Goal: Transaction & Acquisition: Purchase product/service

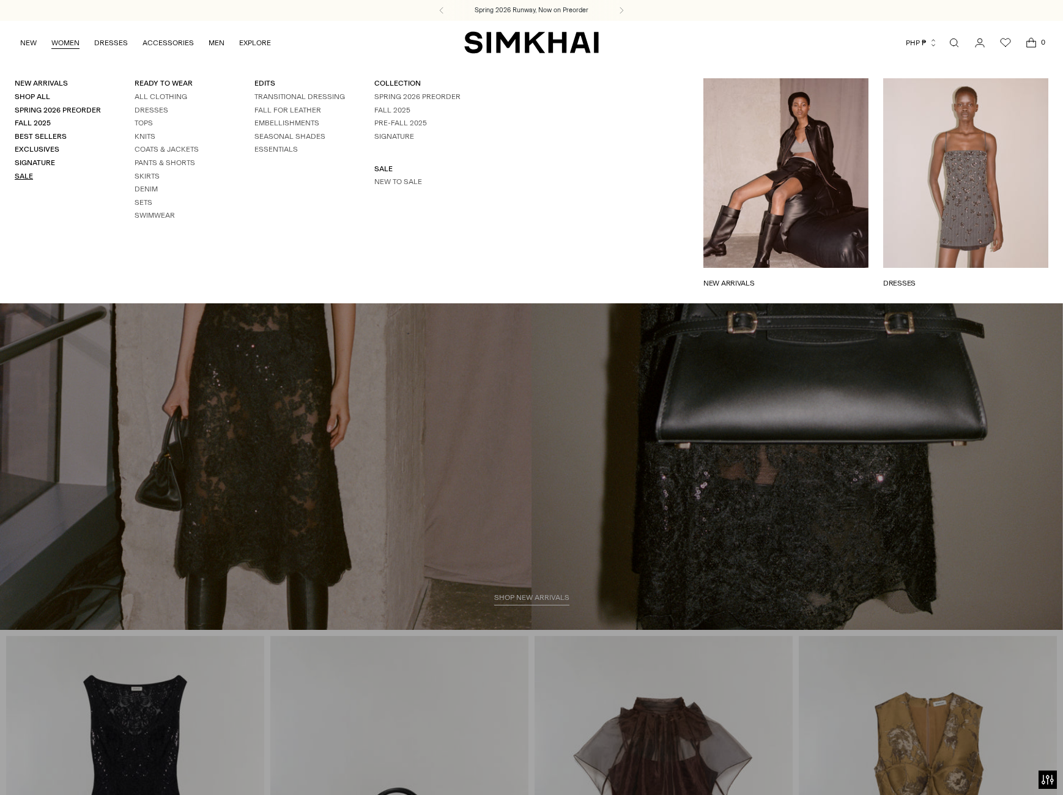
click at [27, 177] on link "Sale" at bounding box center [24, 176] width 18 height 9
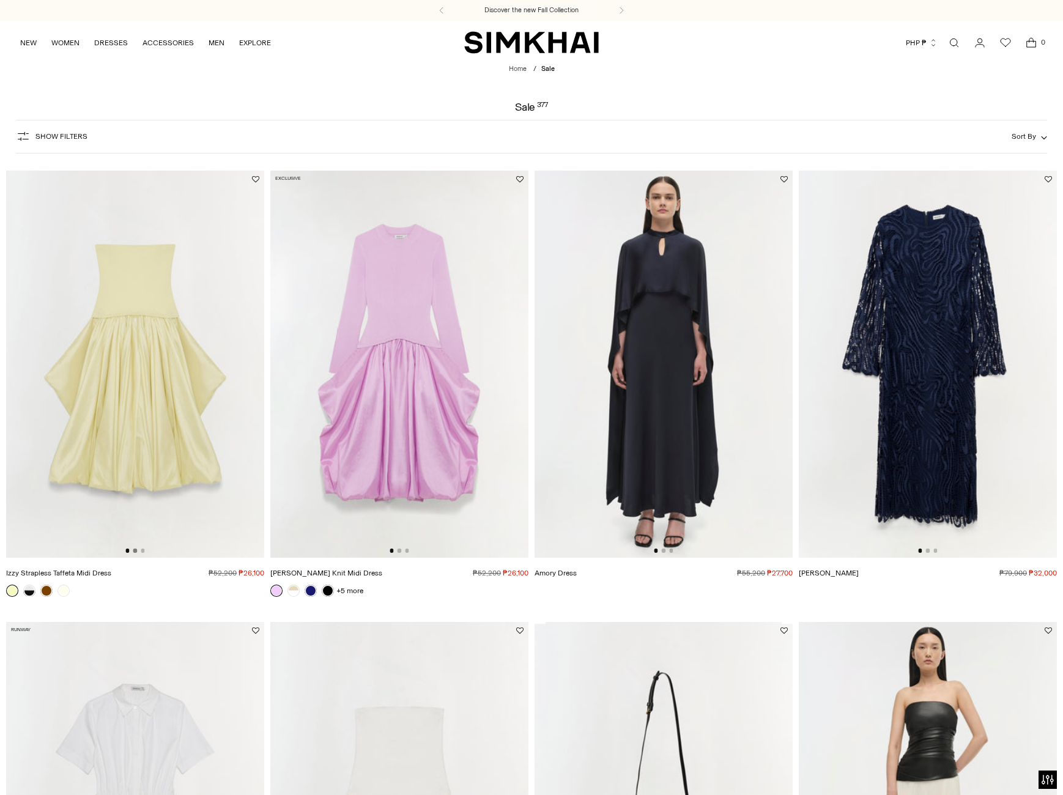
click at [135, 552] on button "Go to slide 2" at bounding box center [135, 551] width 4 height 4
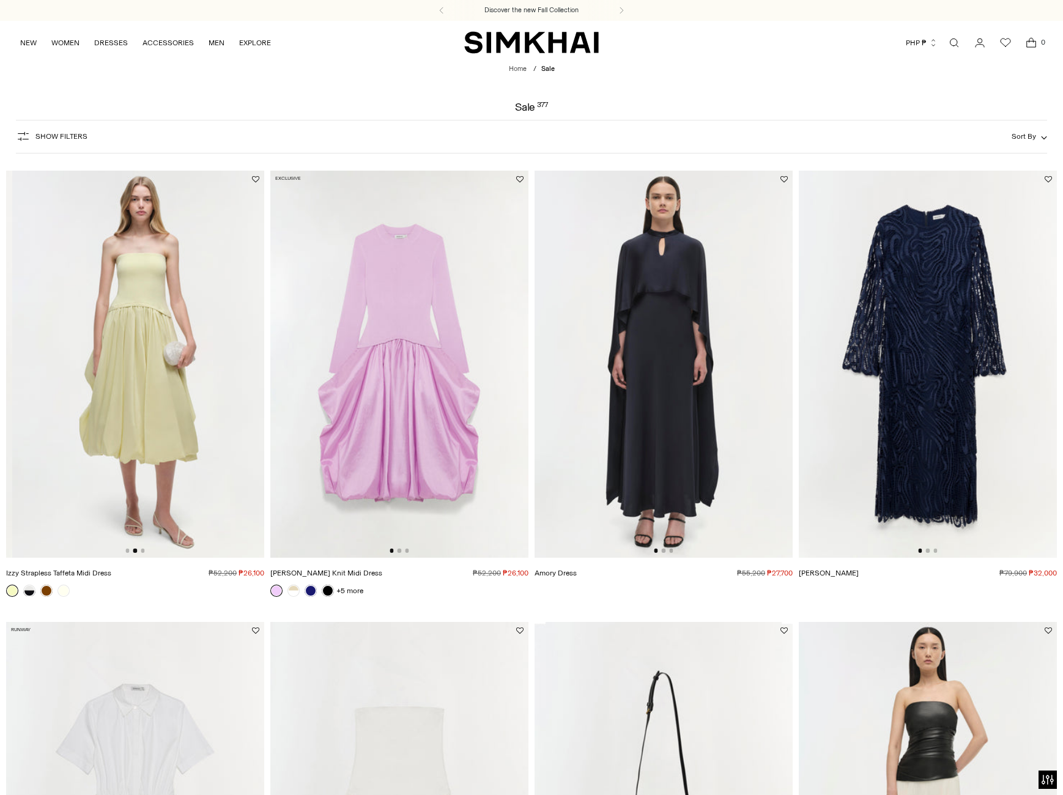
scroll to position [0, 258]
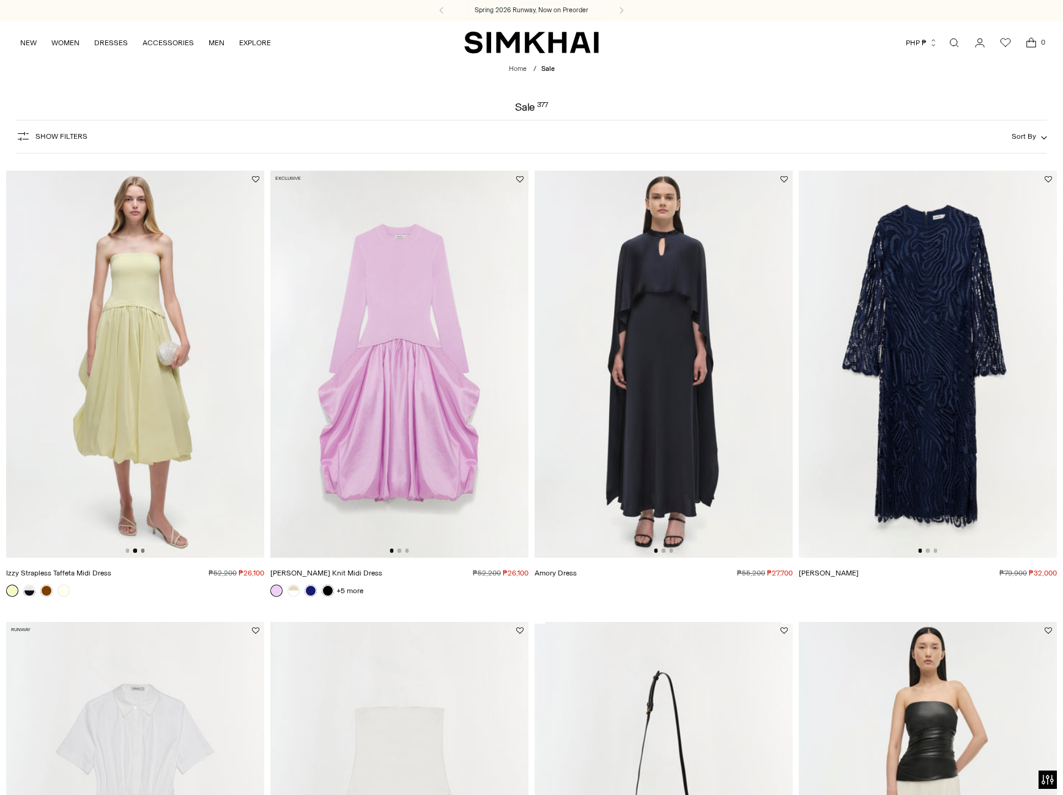
click at [143, 552] on button "Go to slide 3" at bounding box center [143, 551] width 4 height 4
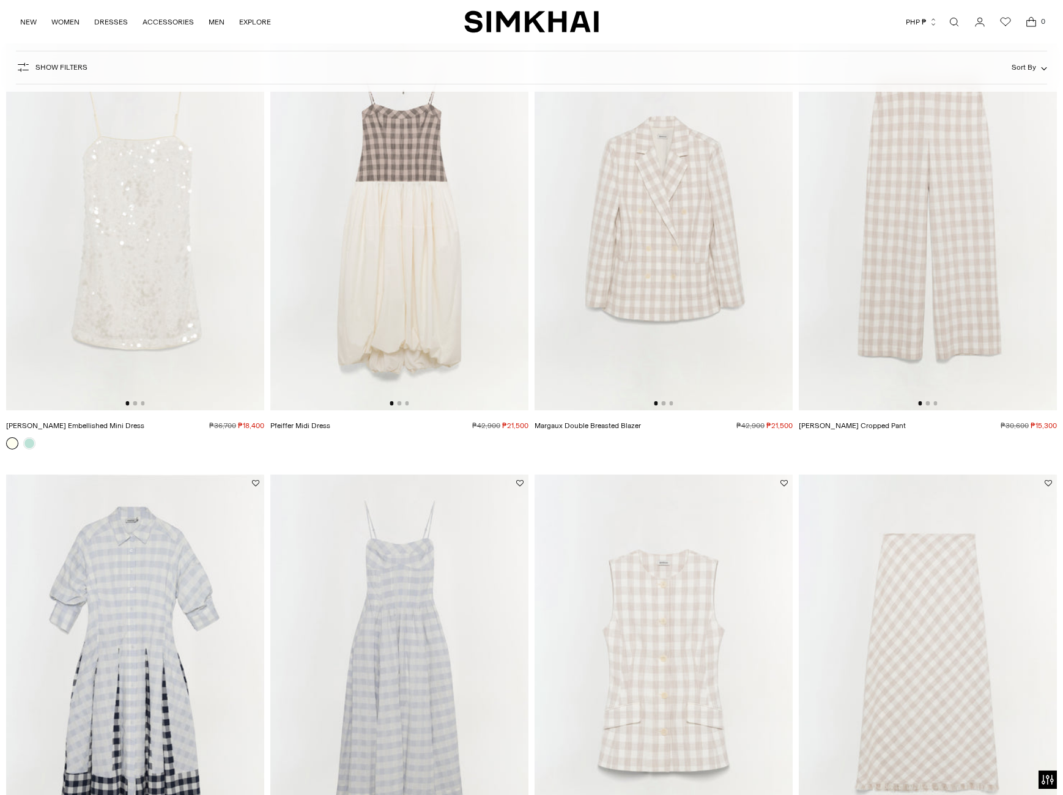
scroll to position [1713, 0]
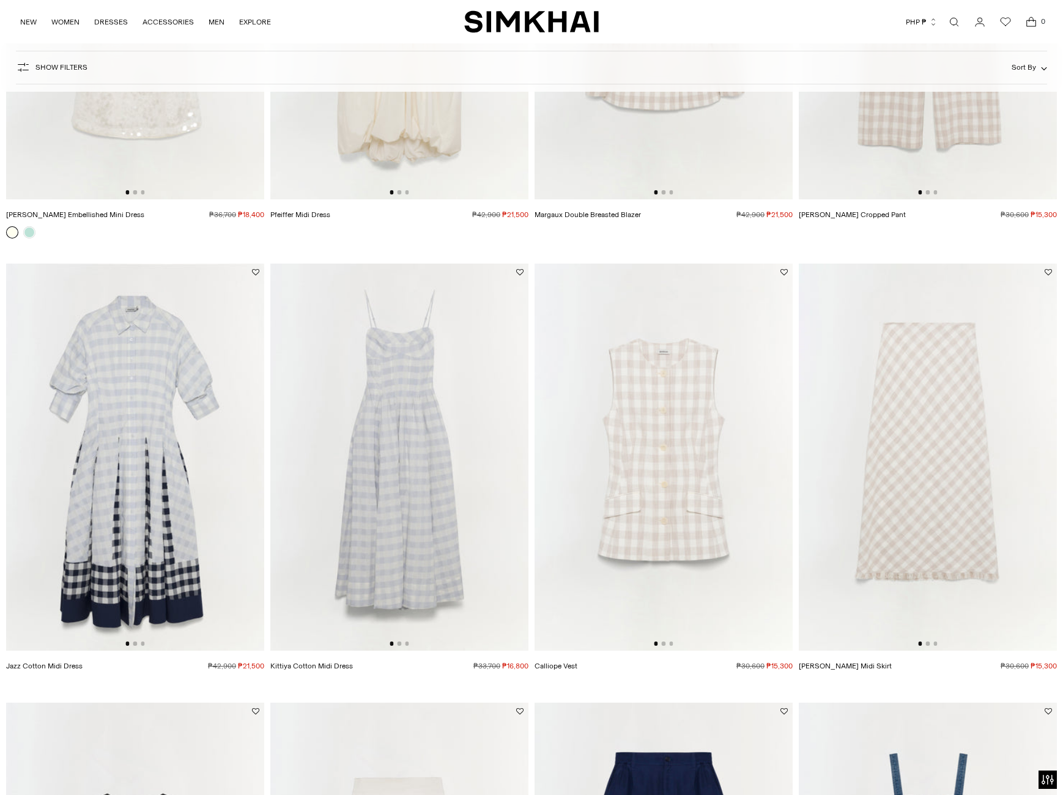
click at [396, 643] on div at bounding box center [399, 644] width 19 height 4
click at [398, 647] on img at bounding box center [399, 457] width 258 height 387
click at [400, 642] on product-media-slider at bounding box center [399, 457] width 258 height 387
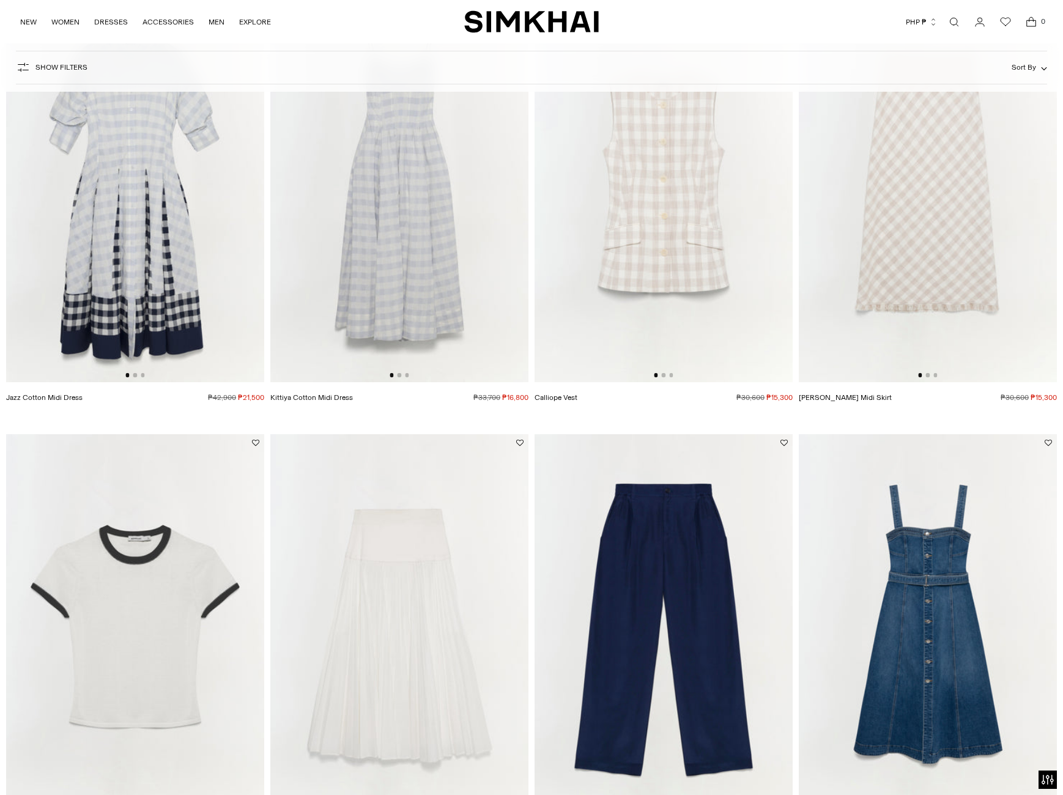
scroll to position [2080, 0]
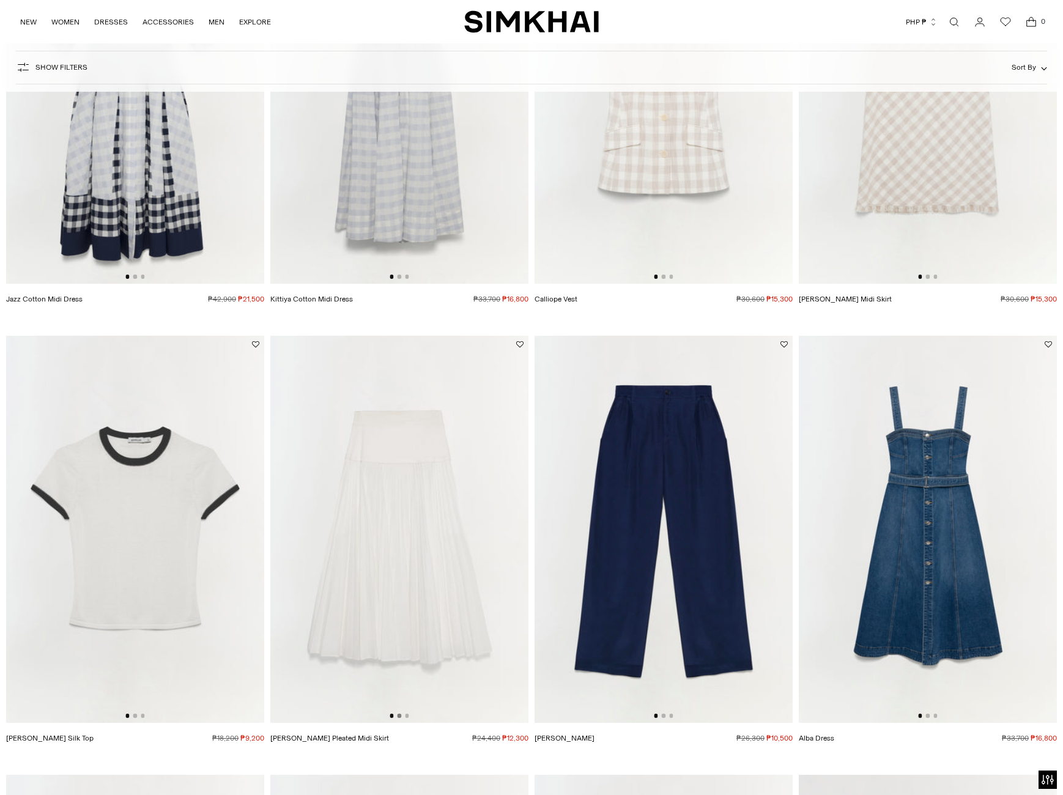
click at [400, 715] on button "Go to slide 2" at bounding box center [400, 716] width 4 height 4
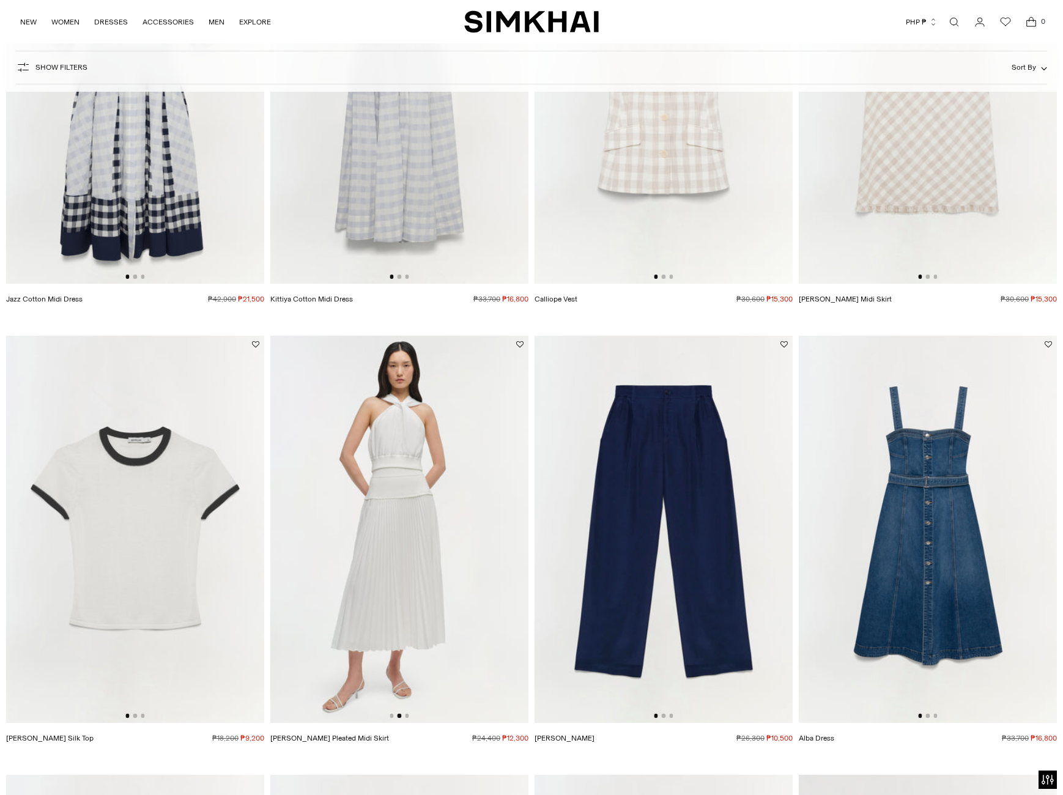
click at [409, 718] on img at bounding box center [399, 529] width 258 height 387
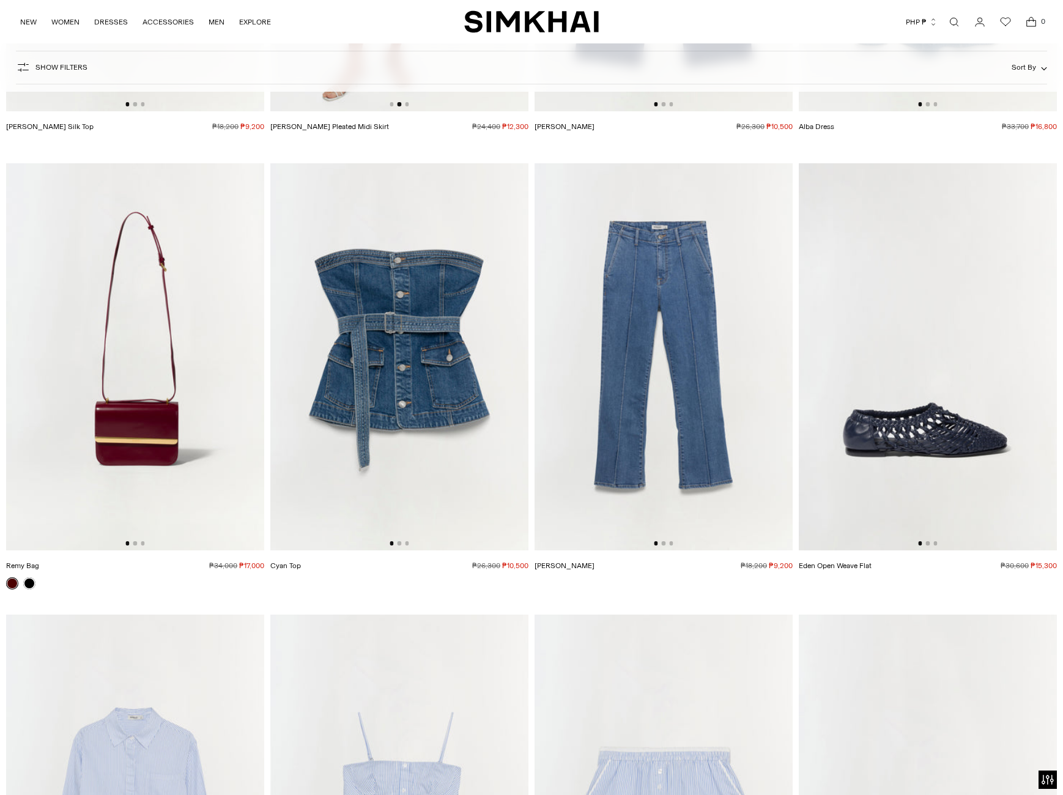
scroll to position [3059, 0]
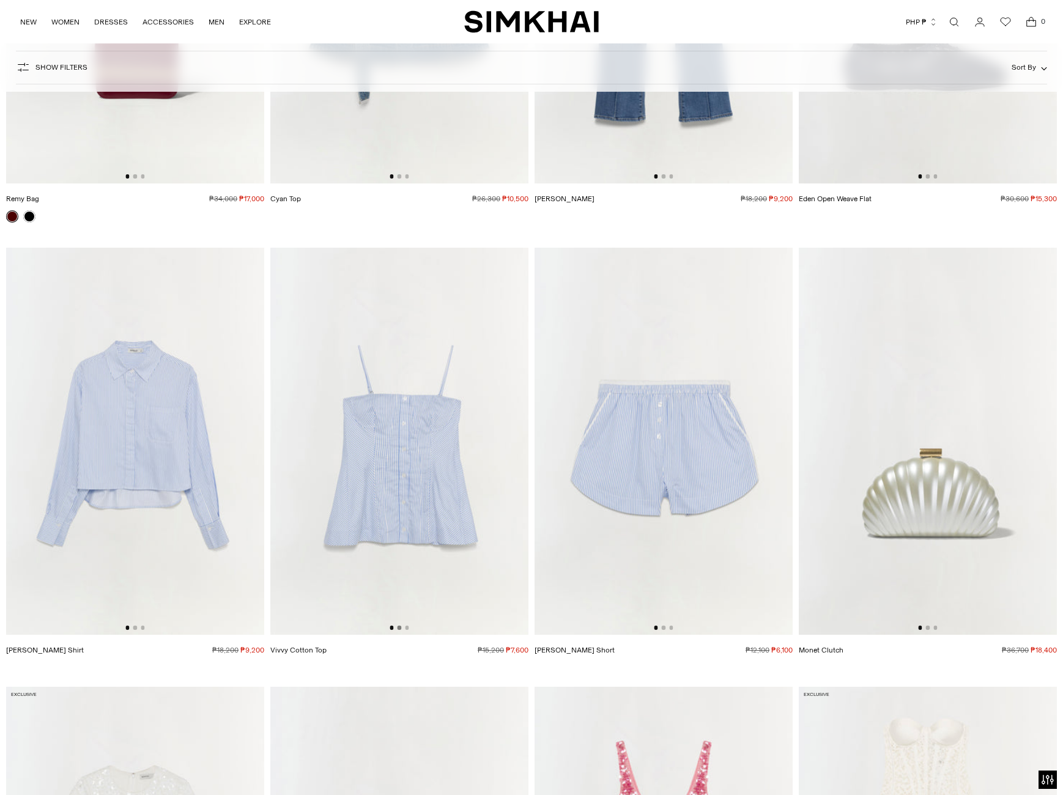
click at [398, 628] on button "Go to slide 2" at bounding box center [400, 628] width 4 height 4
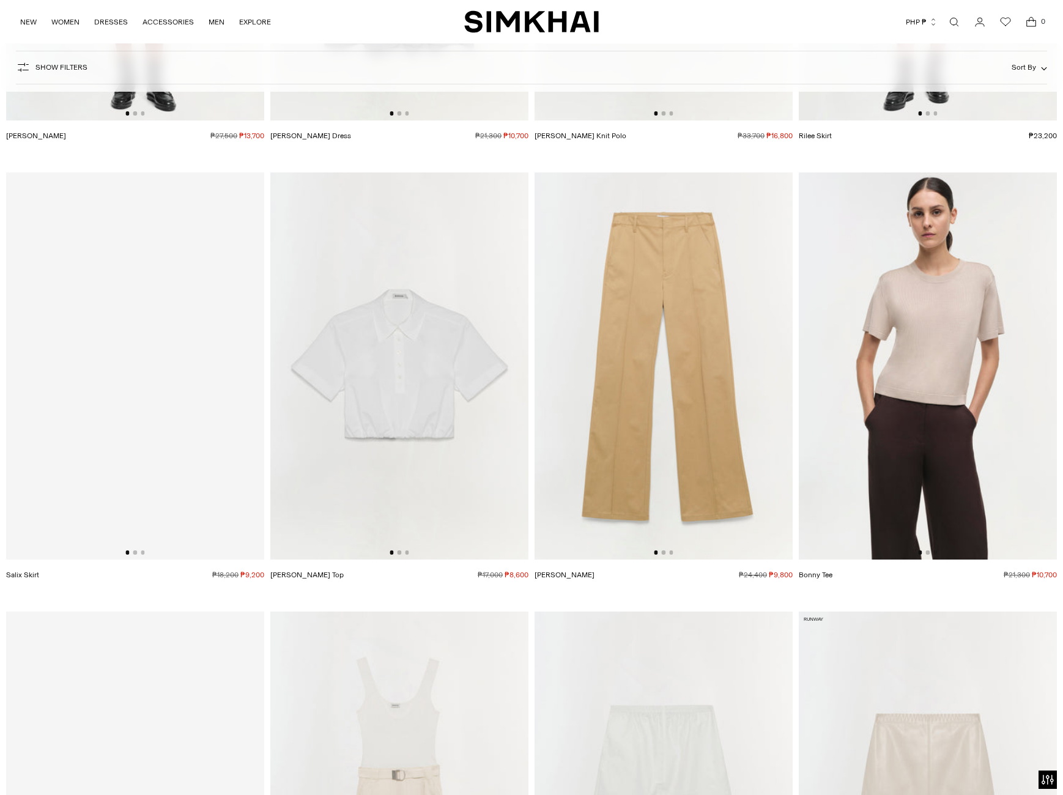
scroll to position [5078, 0]
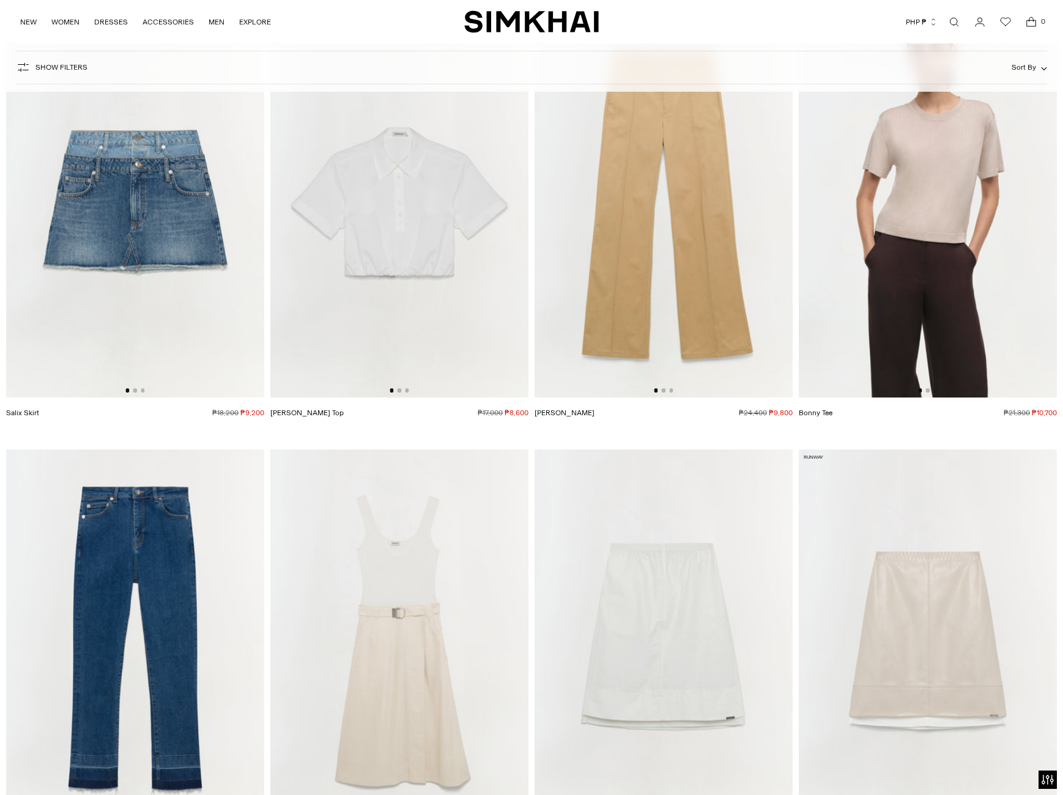
click at [409, 593] on img at bounding box center [399, 643] width 258 height 387
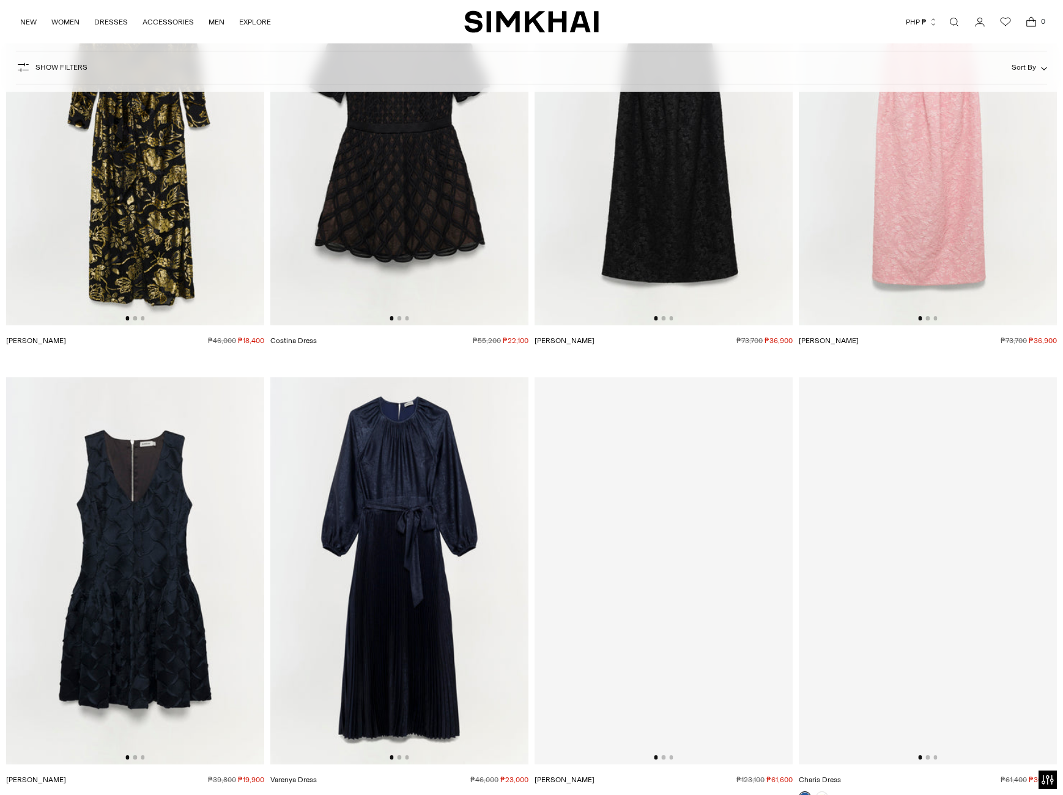
scroll to position [9422, 0]
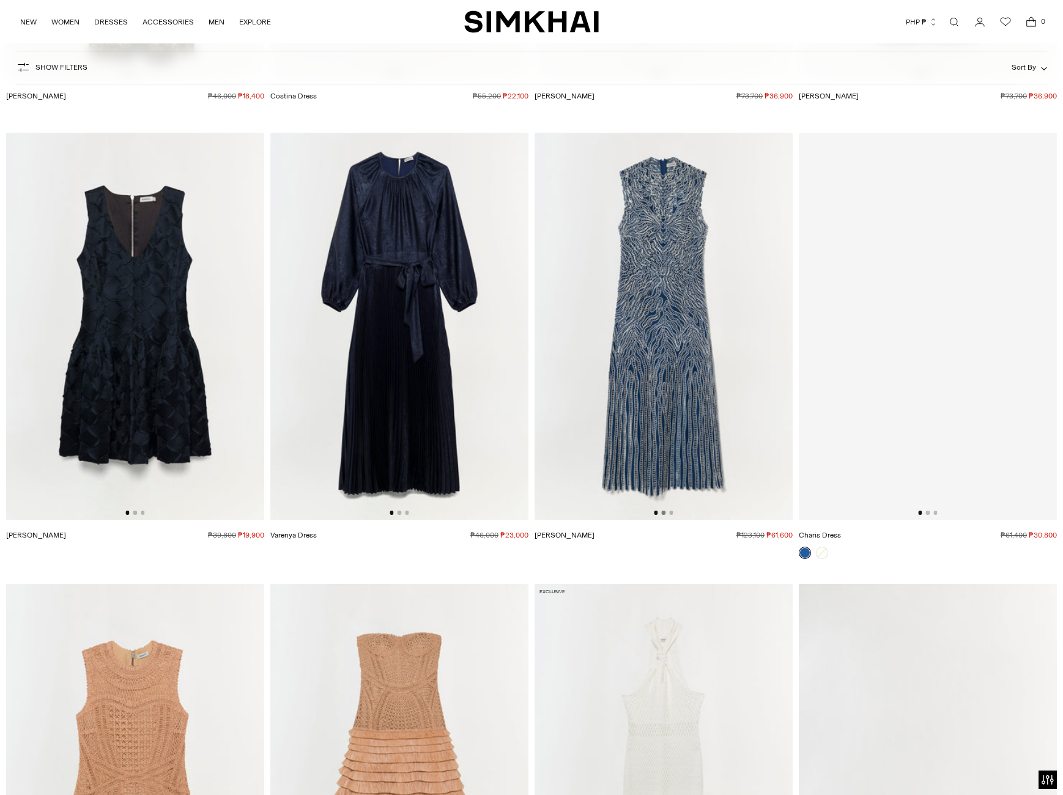
click at [664, 515] on button "Go to slide 2" at bounding box center [664, 513] width 4 height 4
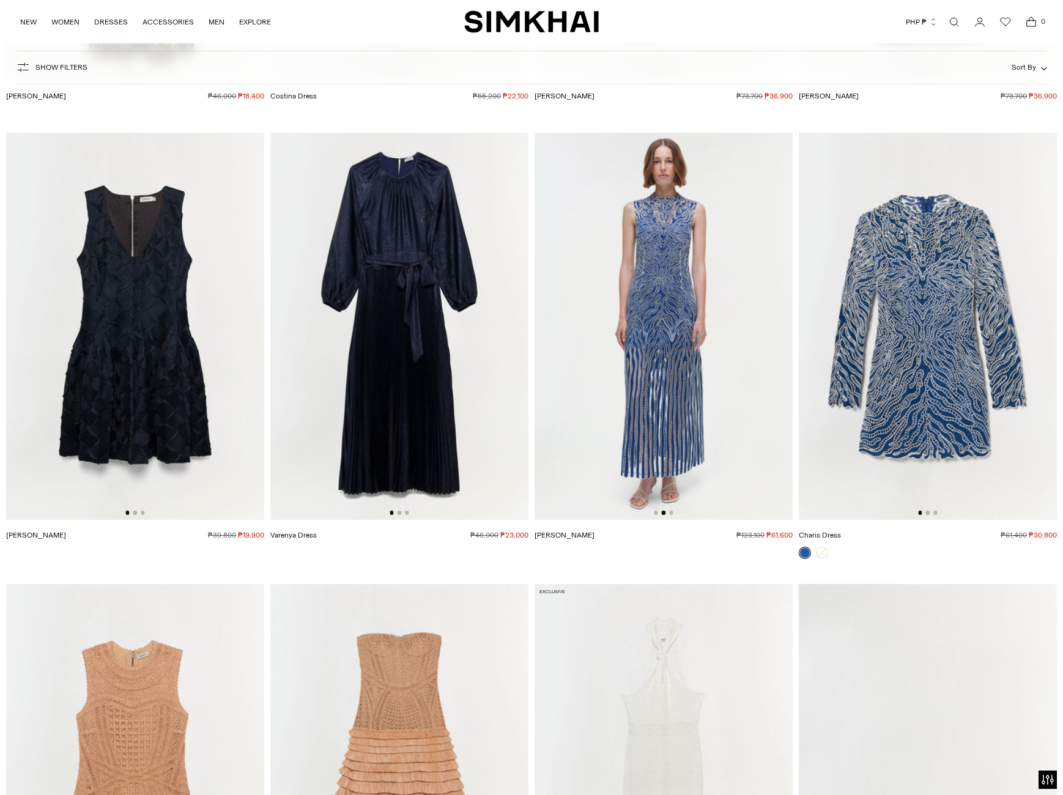
scroll to position [9789, 0]
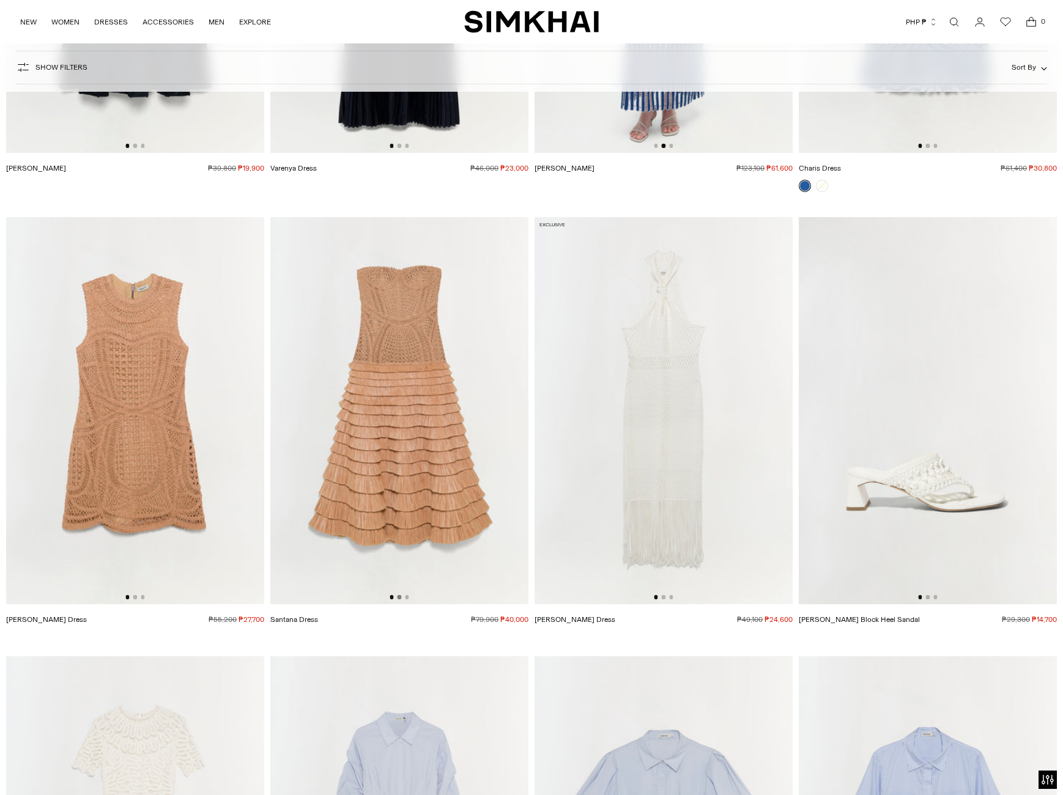
click at [398, 598] on button "Go to slide 2" at bounding box center [400, 597] width 4 height 4
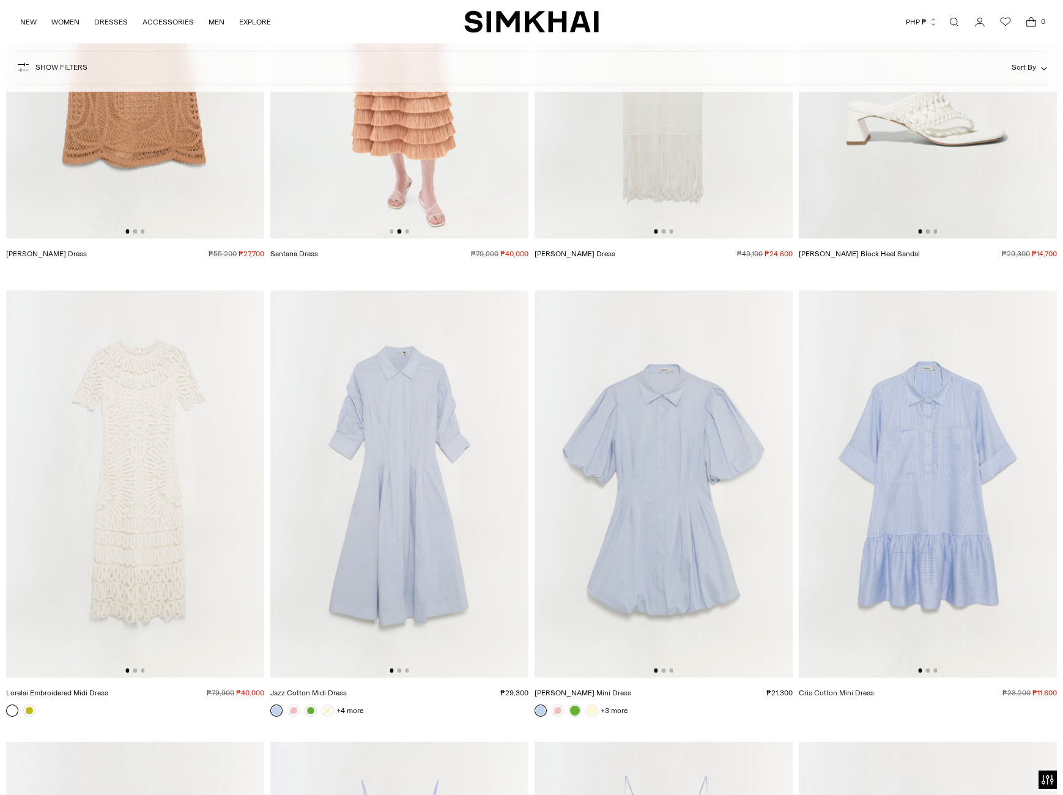
scroll to position [10156, 0]
click at [398, 672] on img at bounding box center [399, 482] width 258 height 387
click at [401, 669] on button "Go to slide 2" at bounding box center [400, 669] width 4 height 4
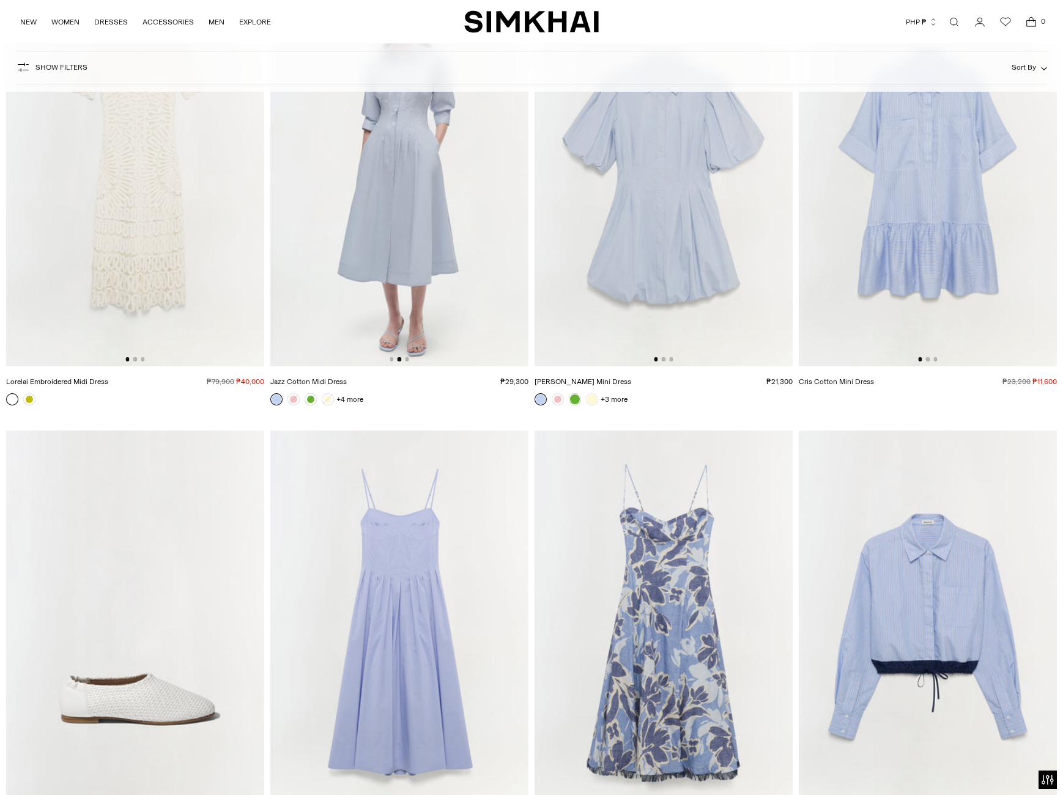
scroll to position [10645, 0]
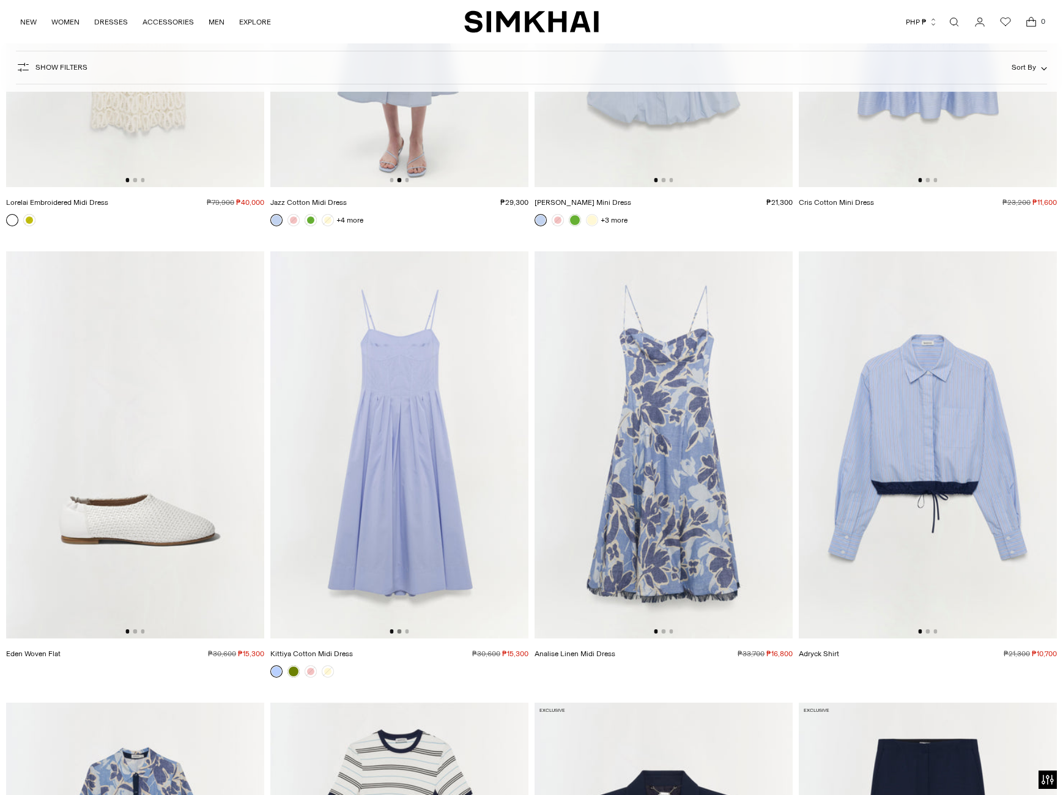
click at [398, 630] on button "Go to slide 2" at bounding box center [400, 632] width 4 height 4
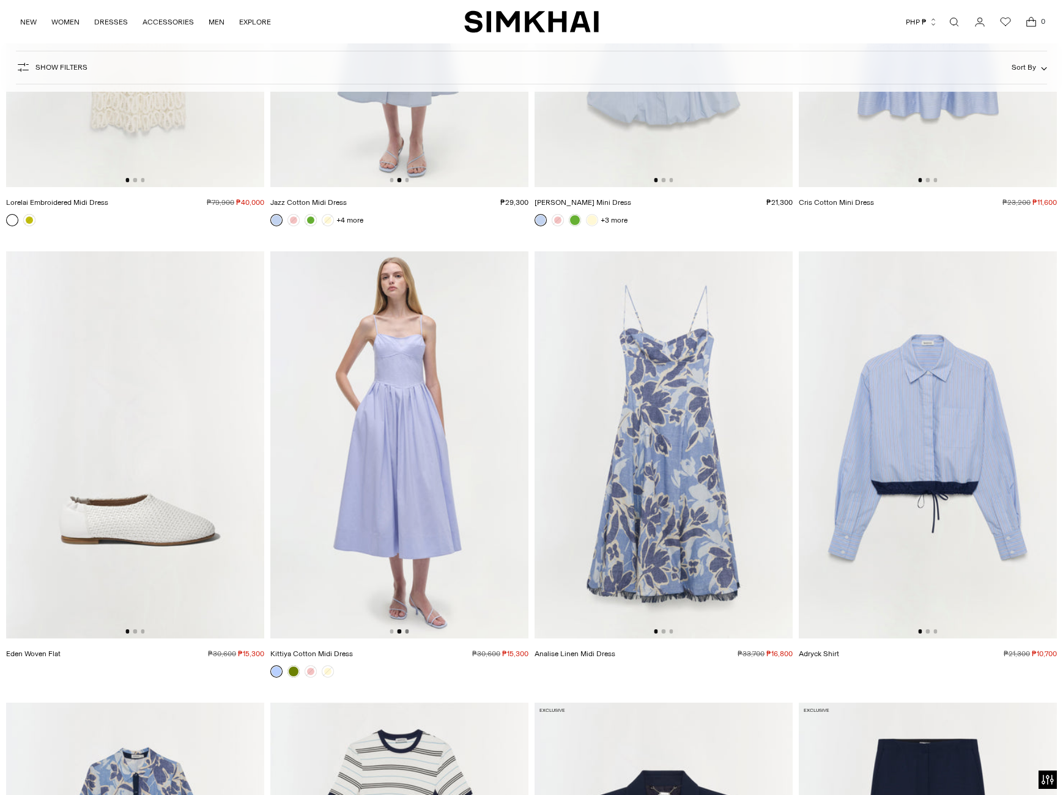
click at [406, 630] on button "Go to slide 3" at bounding box center [407, 632] width 4 height 4
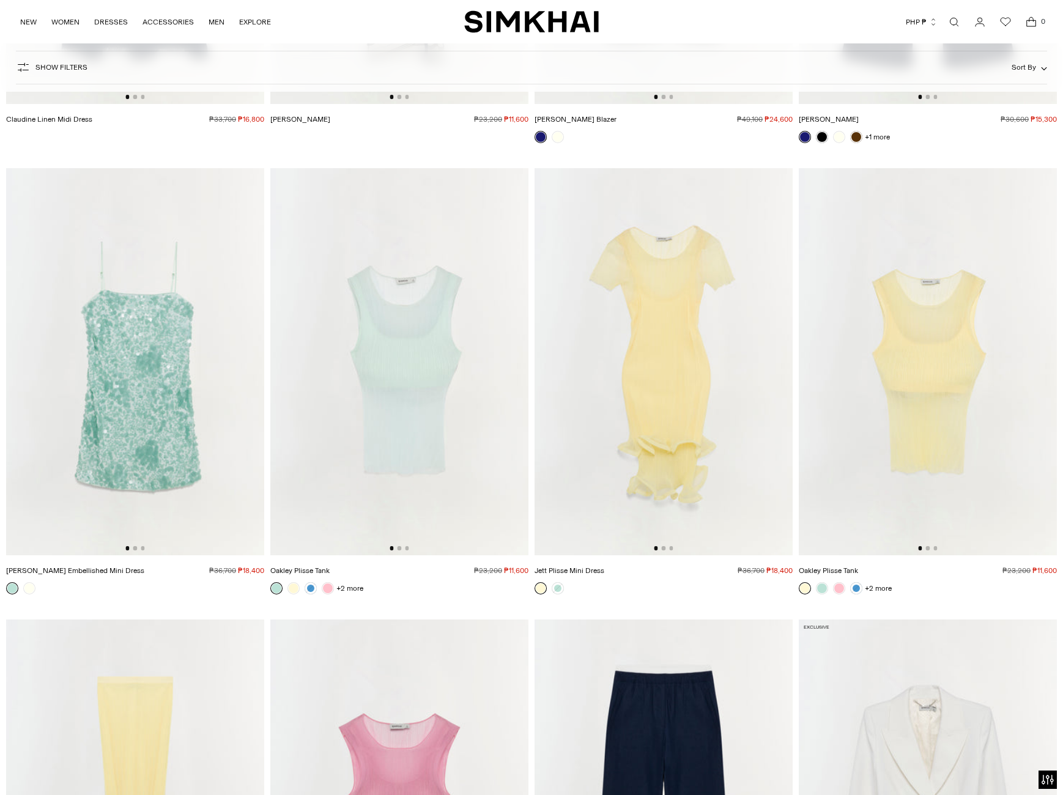
scroll to position [11991, 0]
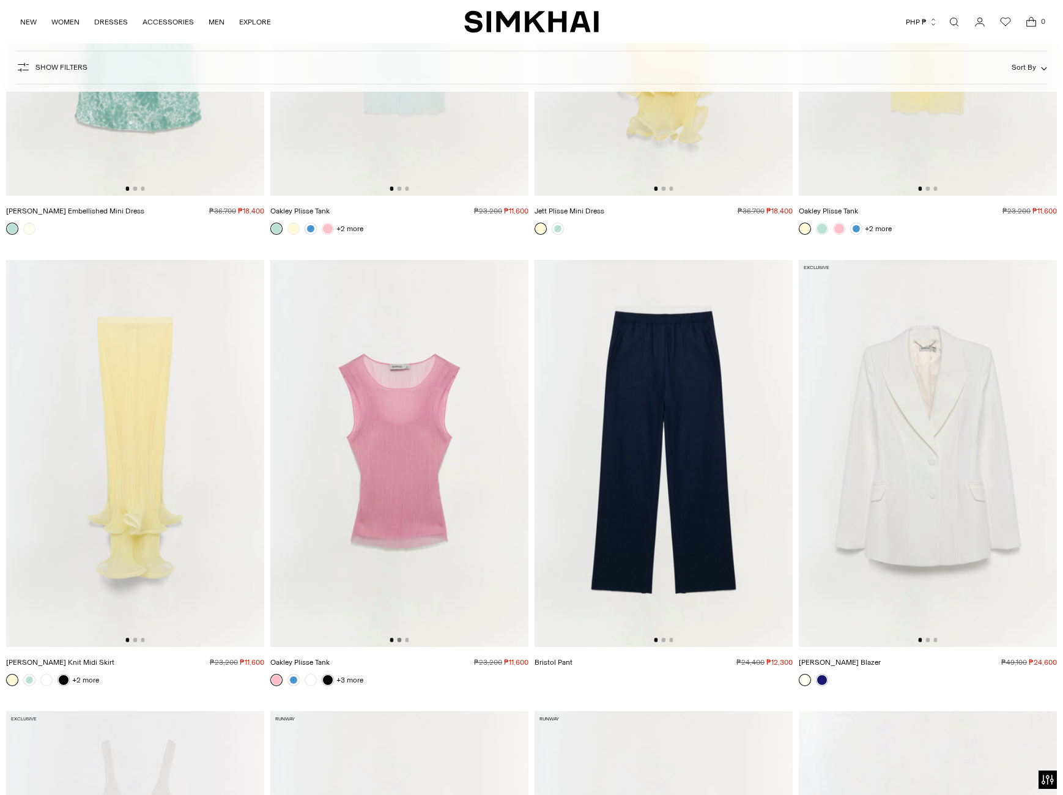
click at [399, 641] on button "Go to slide 2" at bounding box center [400, 640] width 4 height 4
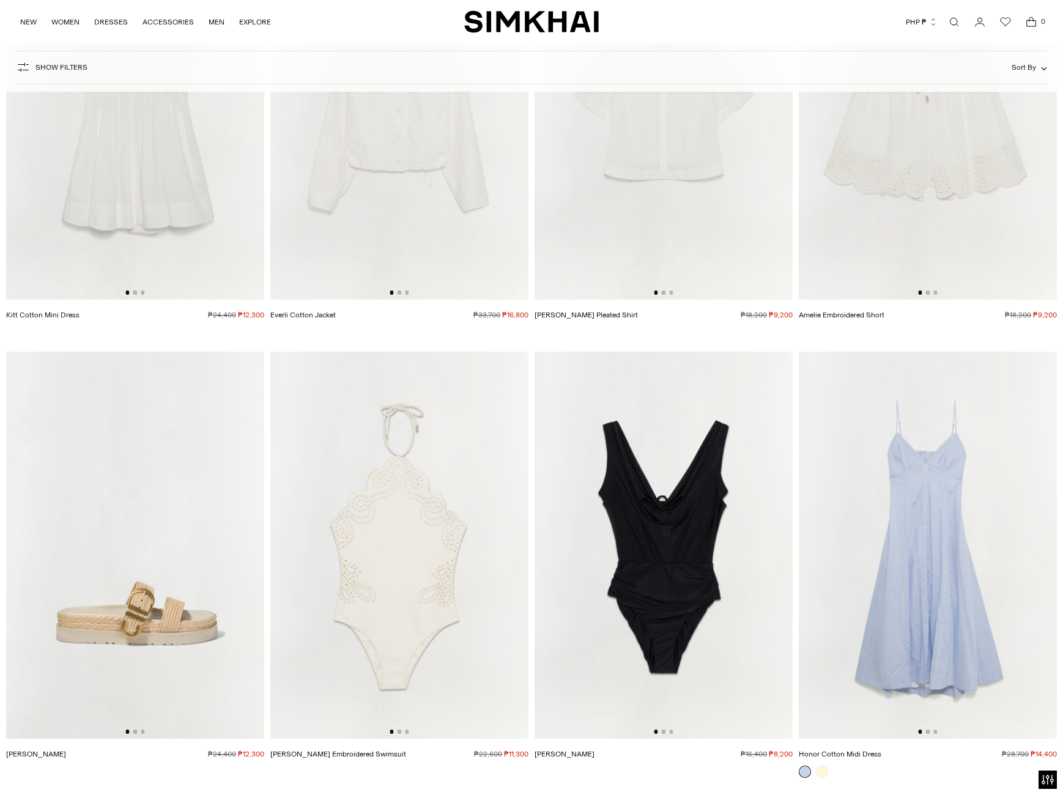
scroll to position [13398, 0]
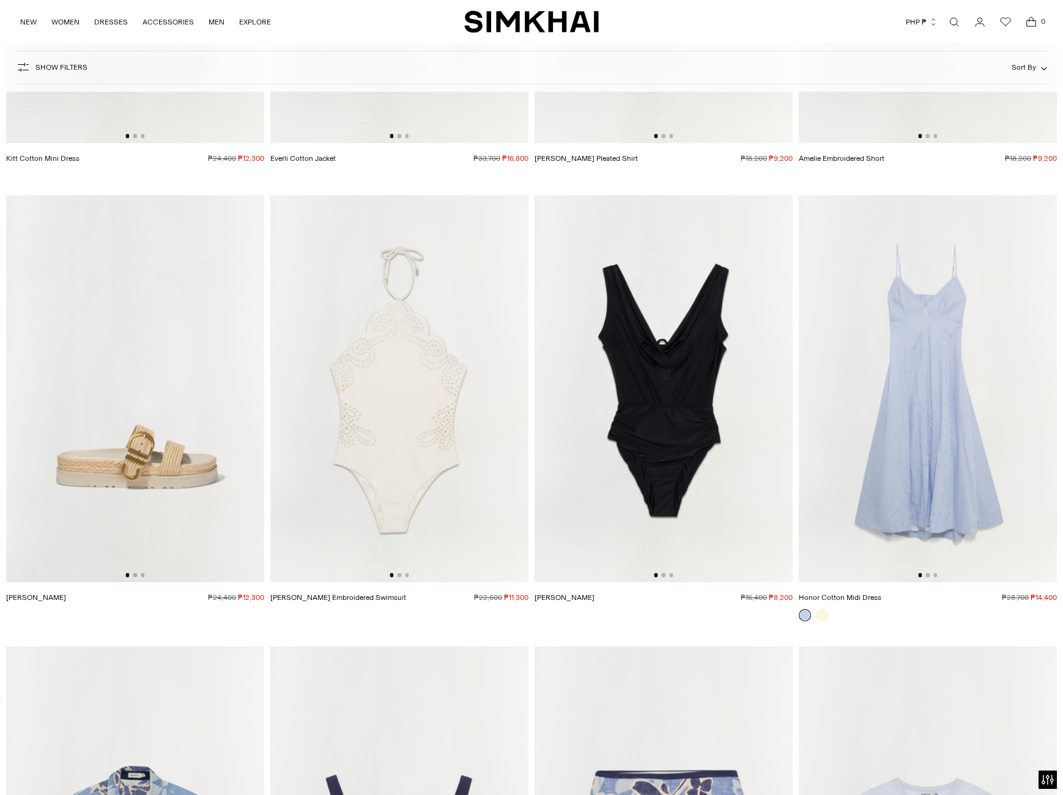
click at [885, 304] on img at bounding box center [928, 388] width 258 height 387
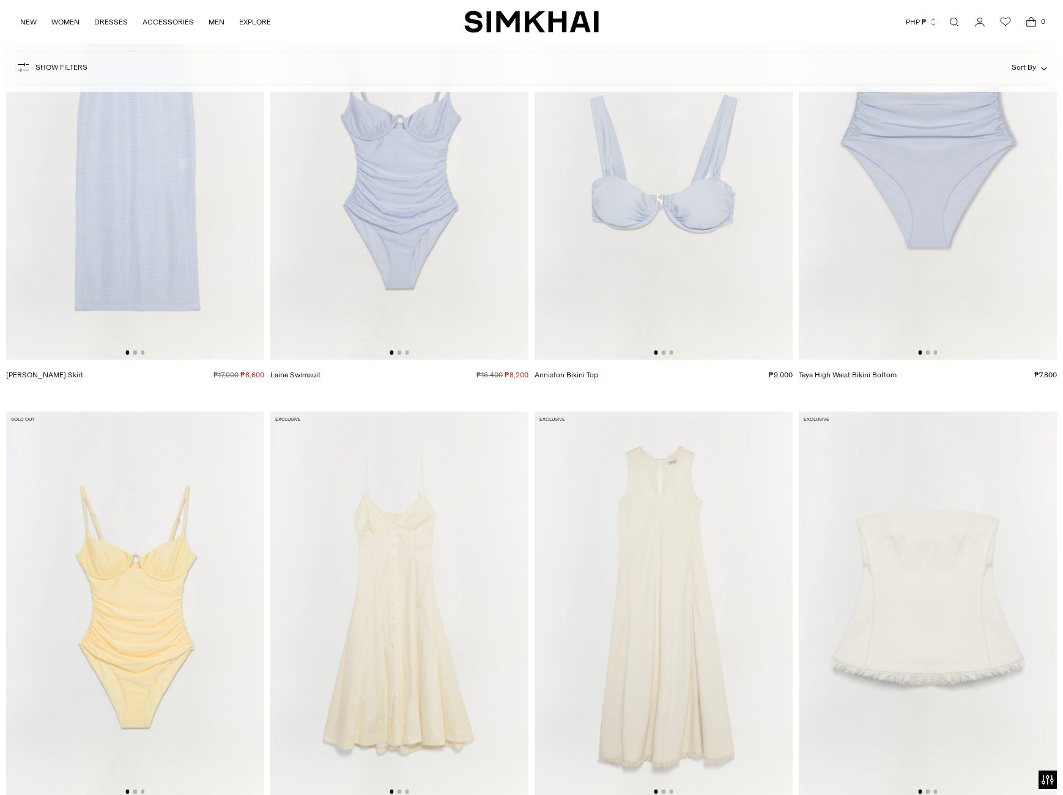
scroll to position [14683, 0]
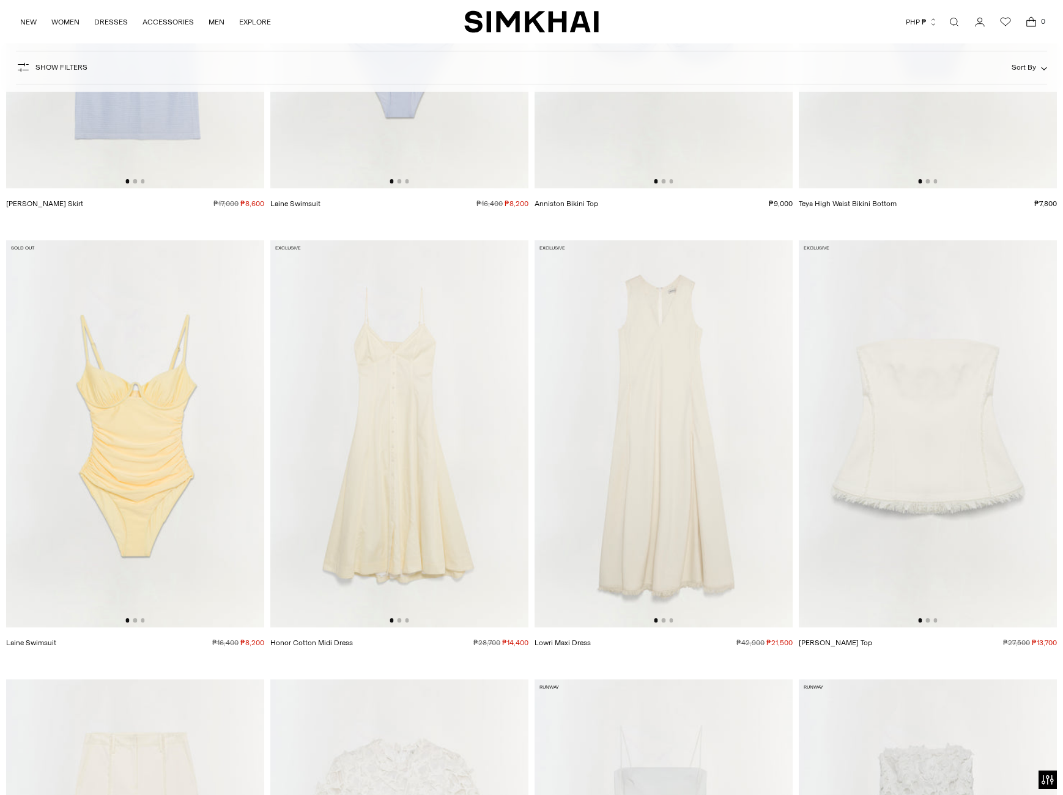
click at [671, 356] on img at bounding box center [664, 433] width 258 height 387
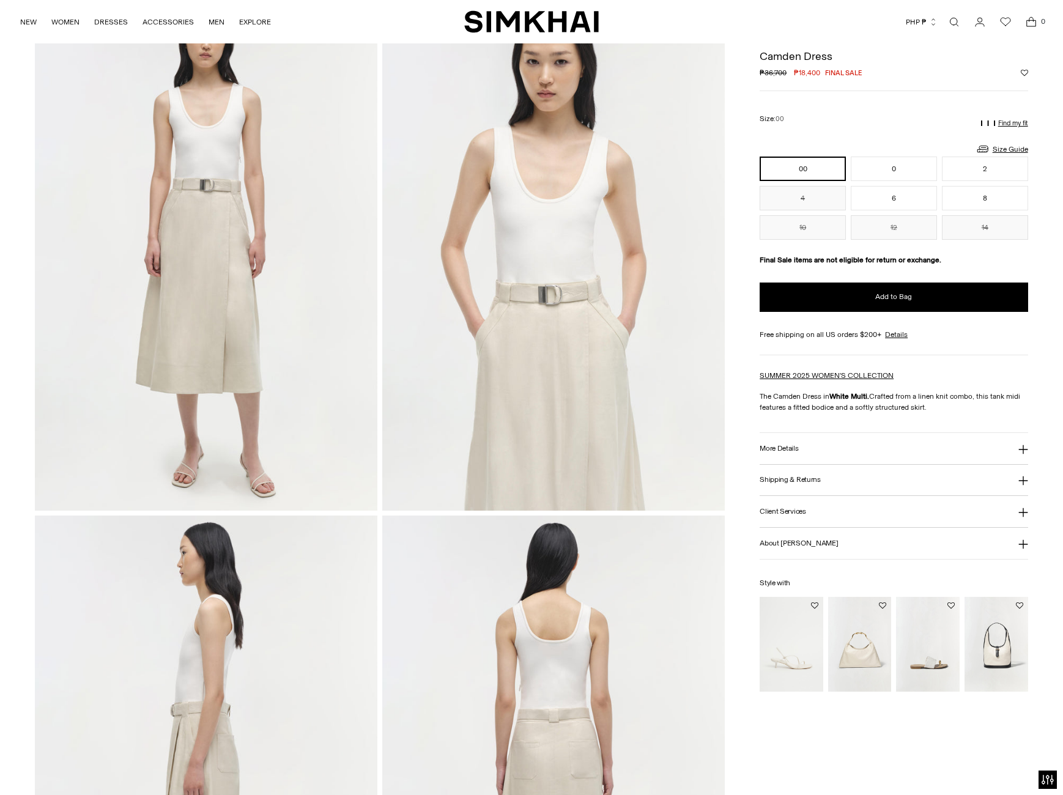
scroll to position [306, 0]
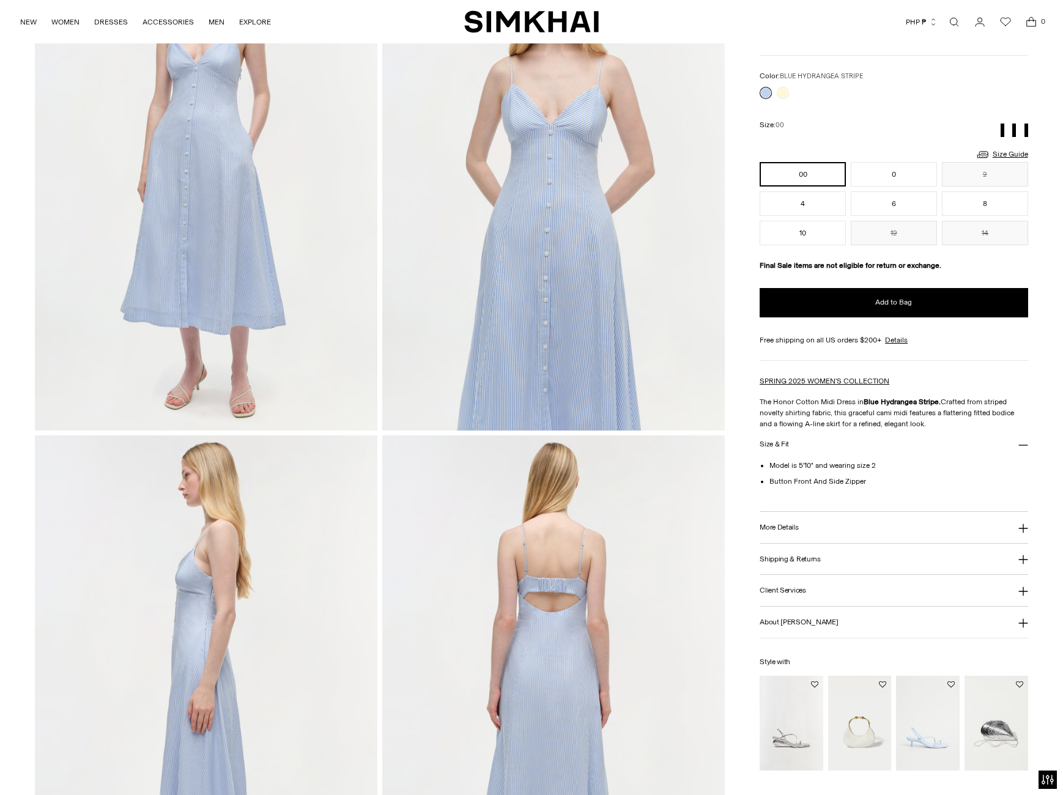
scroll to position [367, 0]
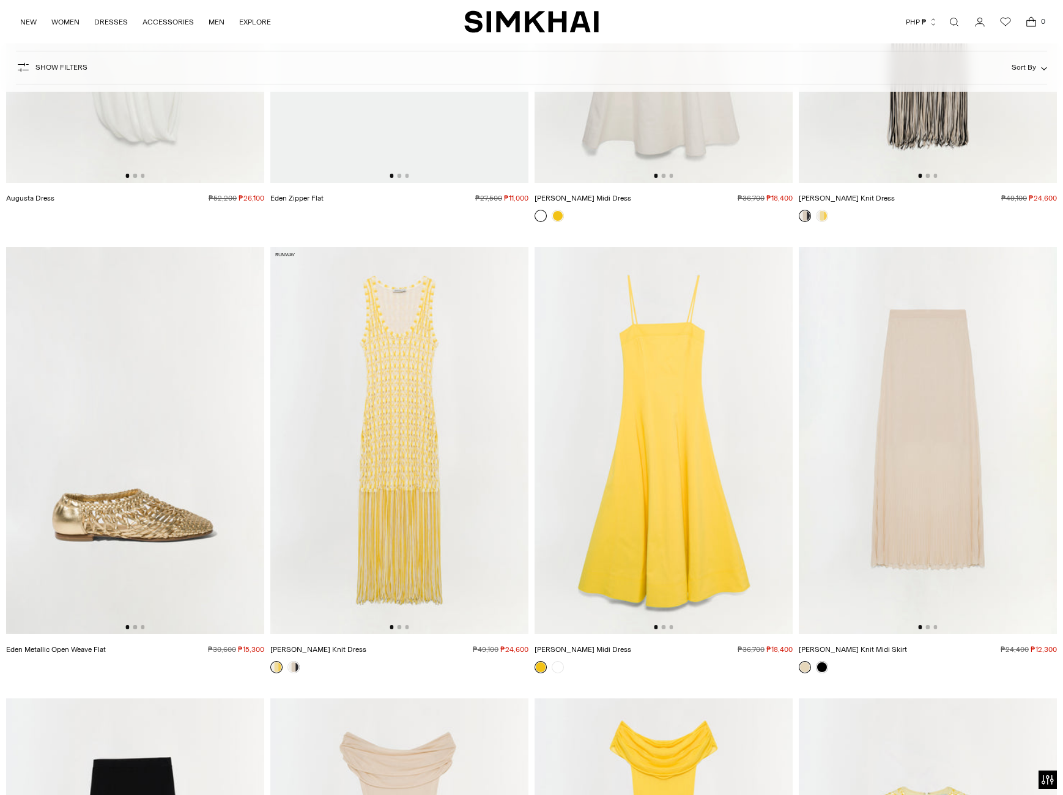
scroll to position [20556, 0]
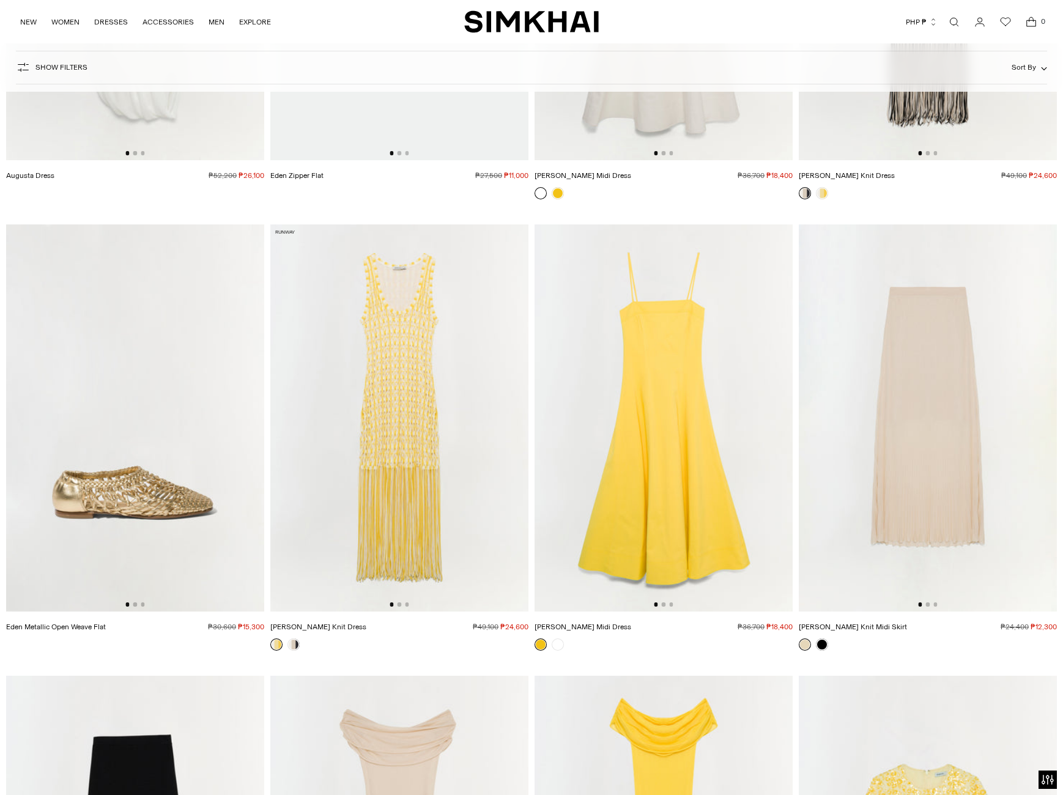
click at [660, 601] on img at bounding box center [664, 418] width 258 height 387
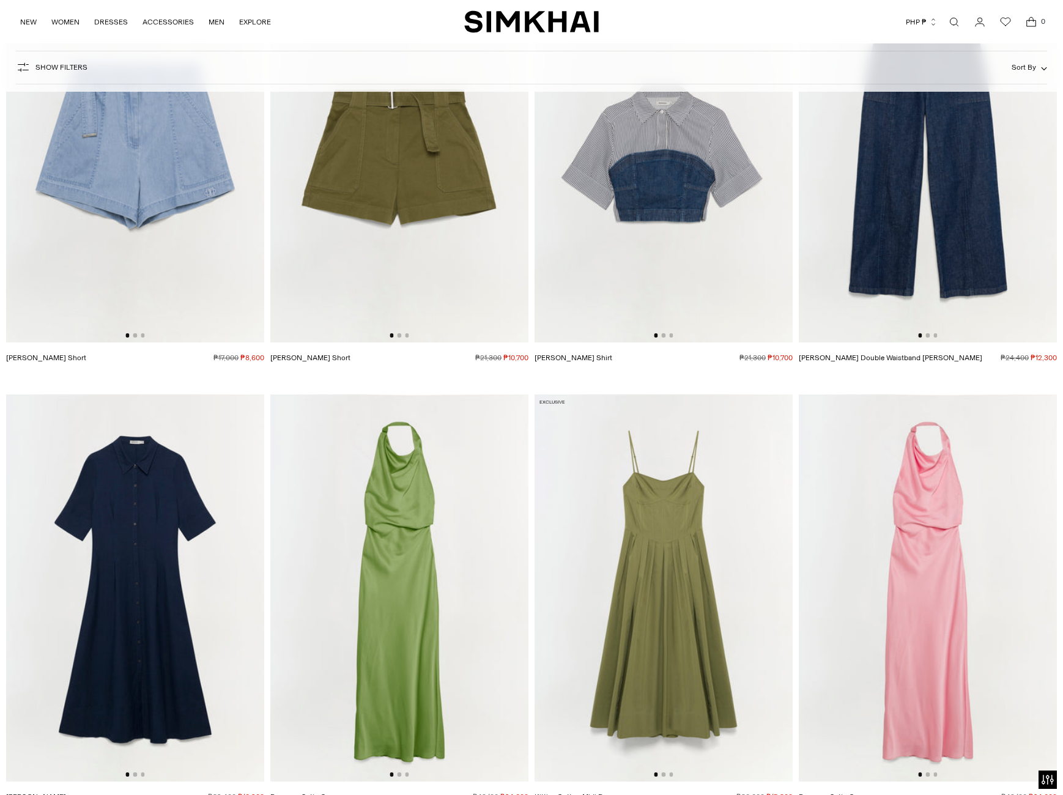
scroll to position [23799, 0]
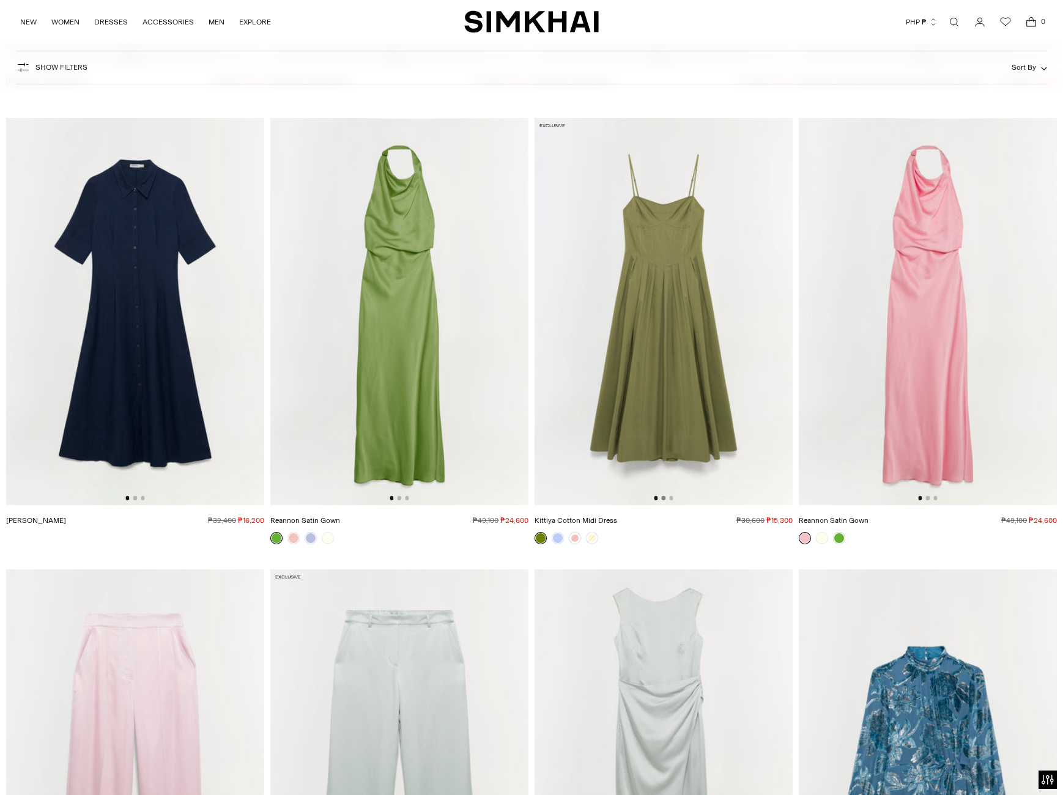
click at [663, 498] on button "Go to slide 2" at bounding box center [664, 498] width 4 height 4
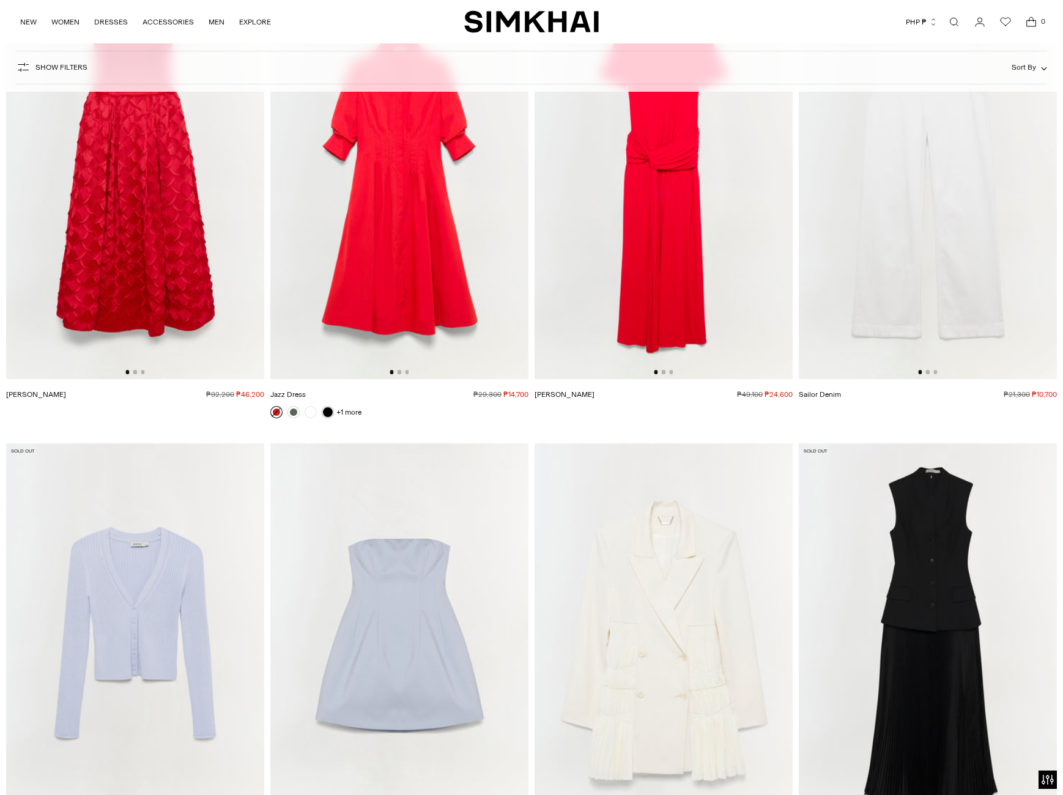
scroll to position [26491, 0]
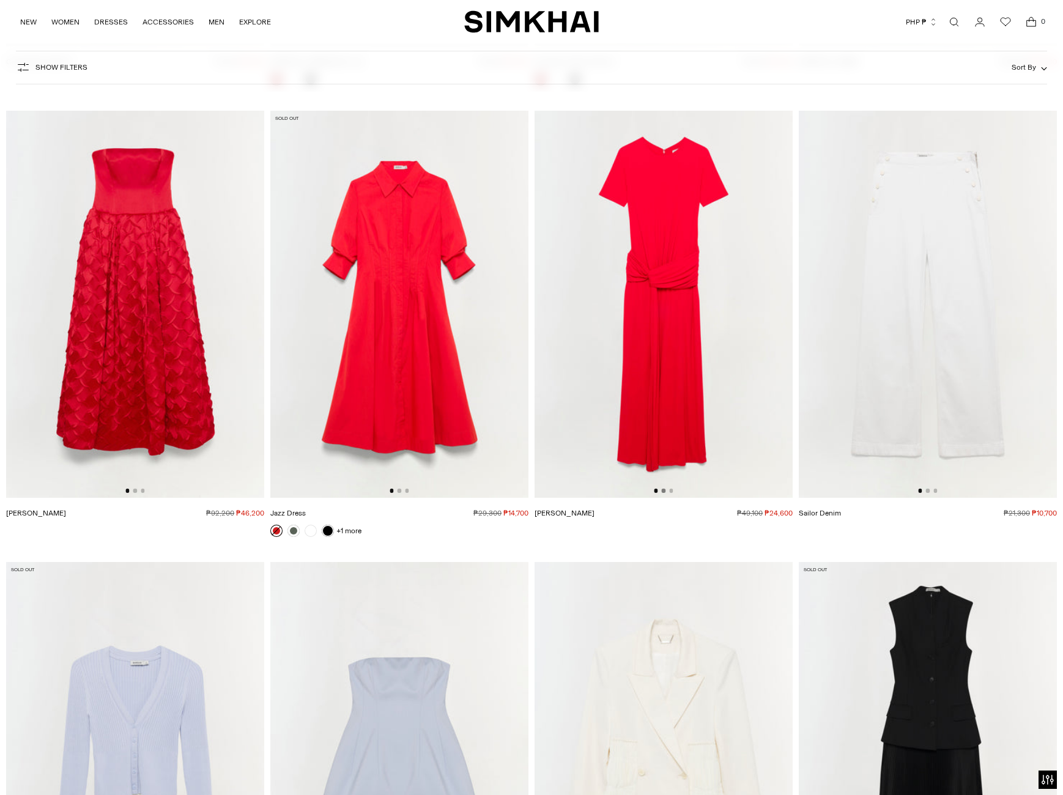
click at [663, 491] on button "Go to slide 2" at bounding box center [664, 491] width 4 height 4
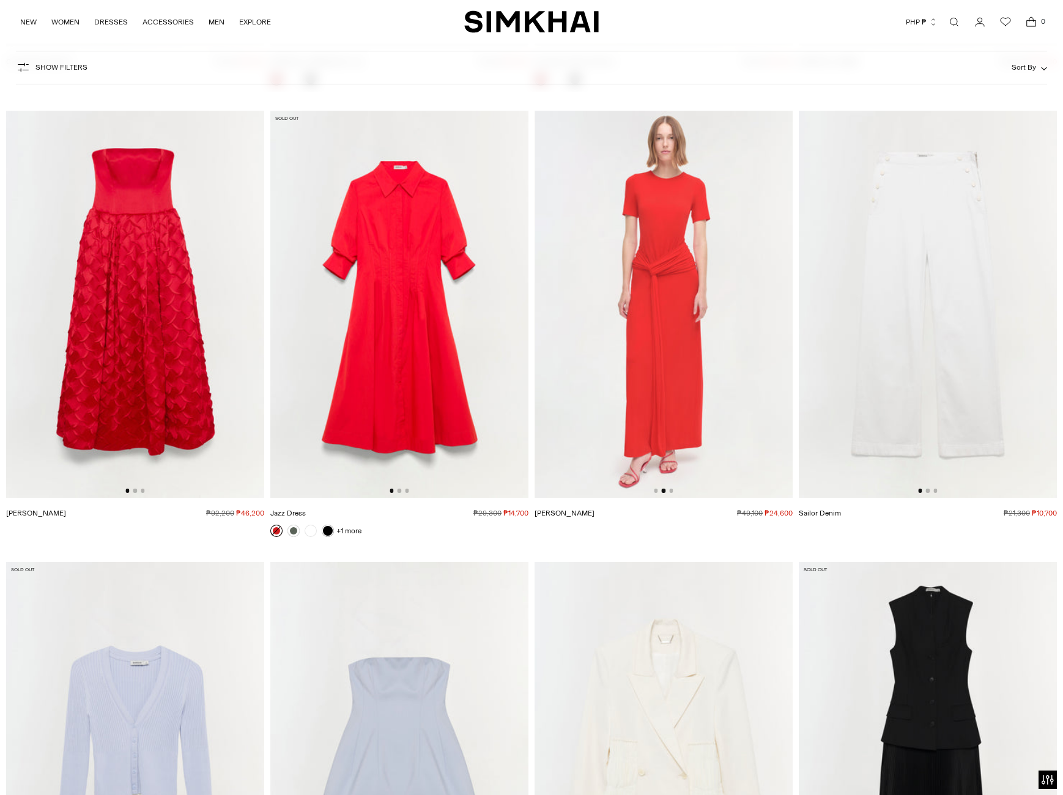
scroll to position [0, 258]
click at [672, 489] on button "Go to slide 3" at bounding box center [671, 491] width 4 height 4
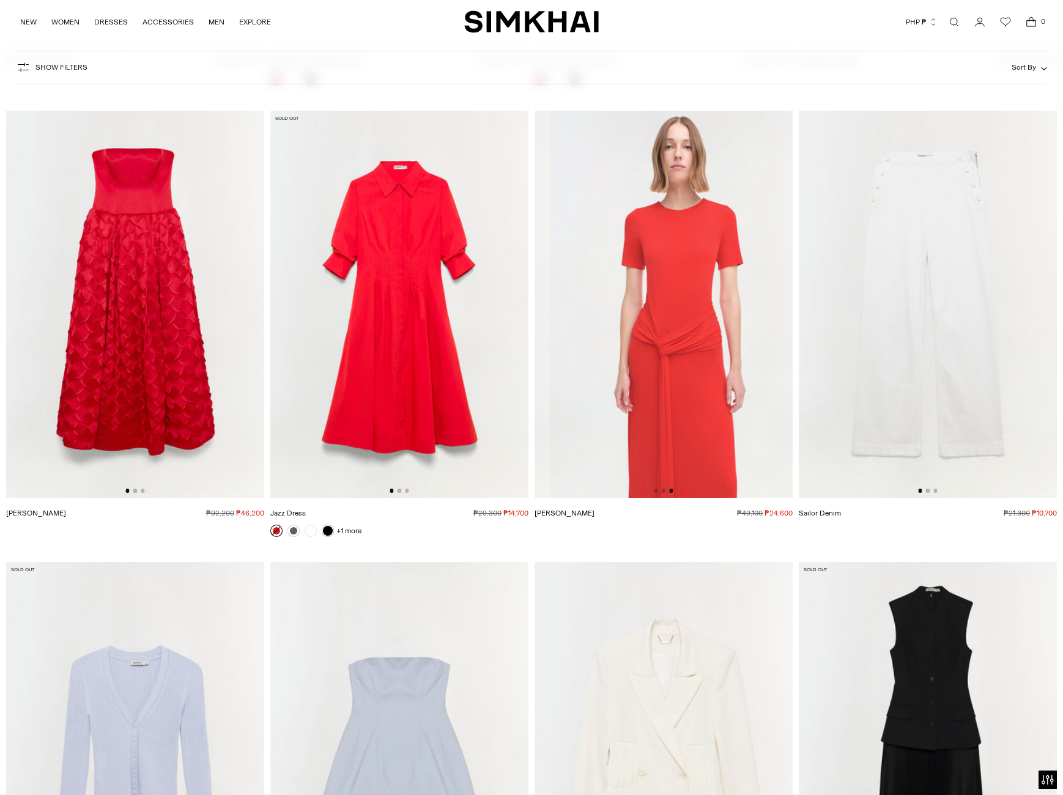
scroll to position [0, 516]
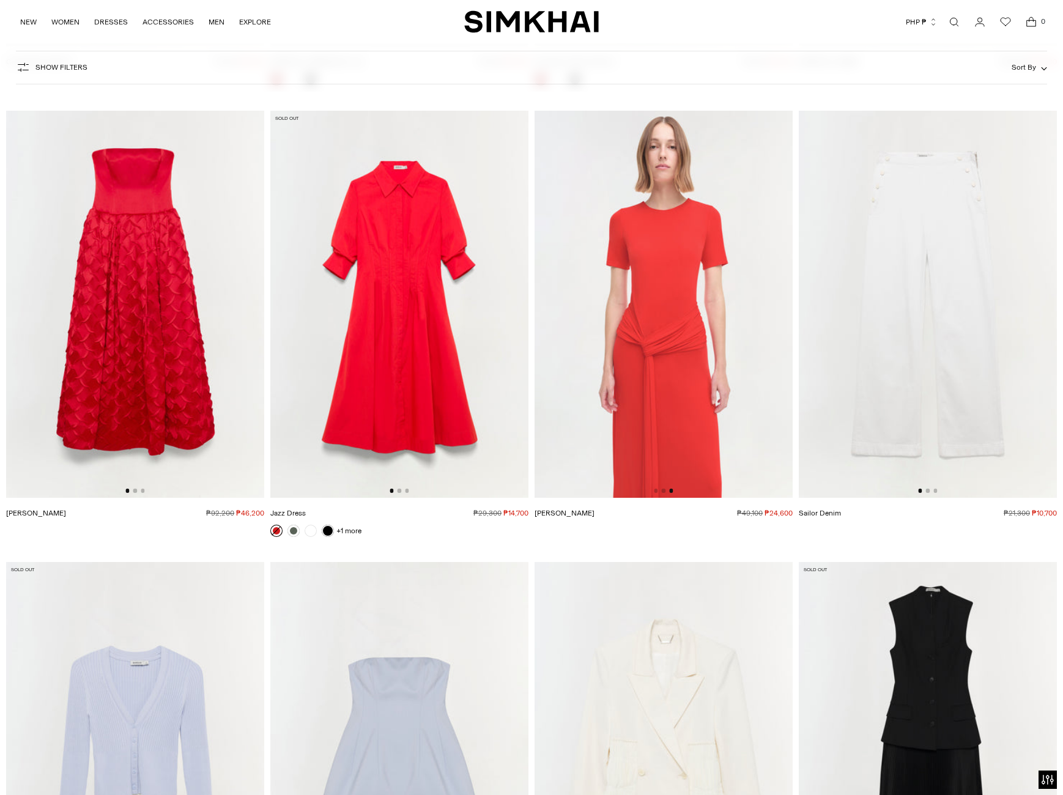
click at [402, 489] on div at bounding box center [399, 491] width 19 height 4
click at [398, 489] on button "Go to slide 2" at bounding box center [400, 491] width 4 height 4
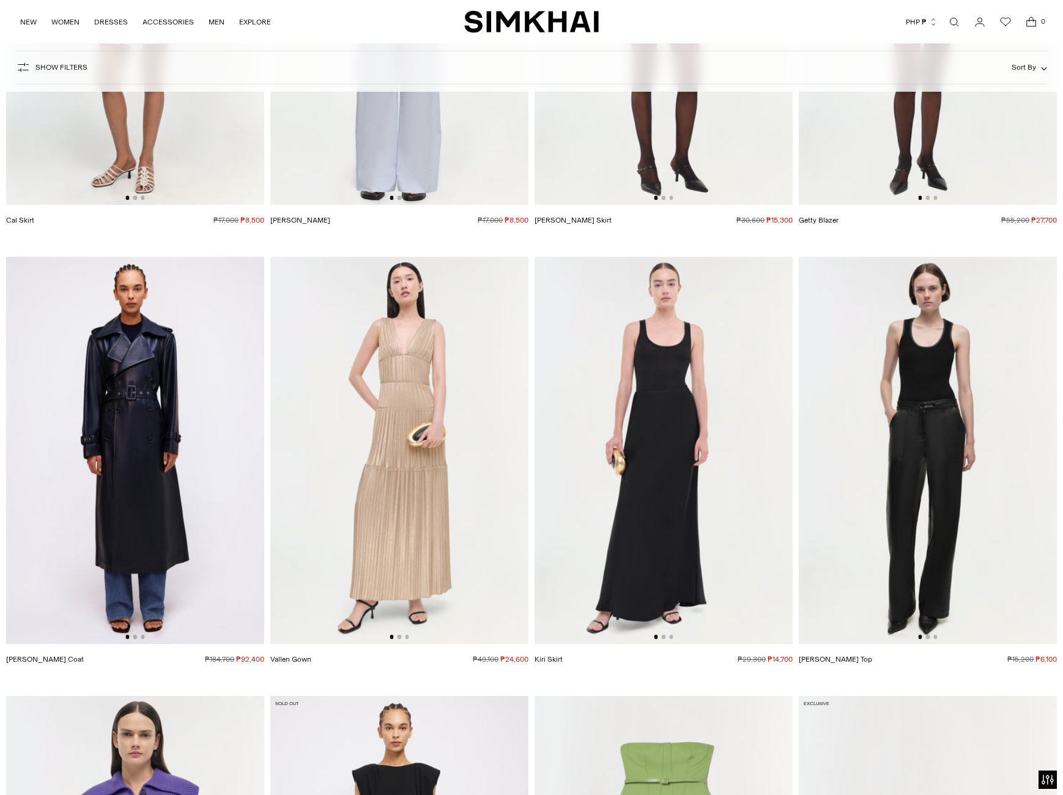
scroll to position [34505, 0]
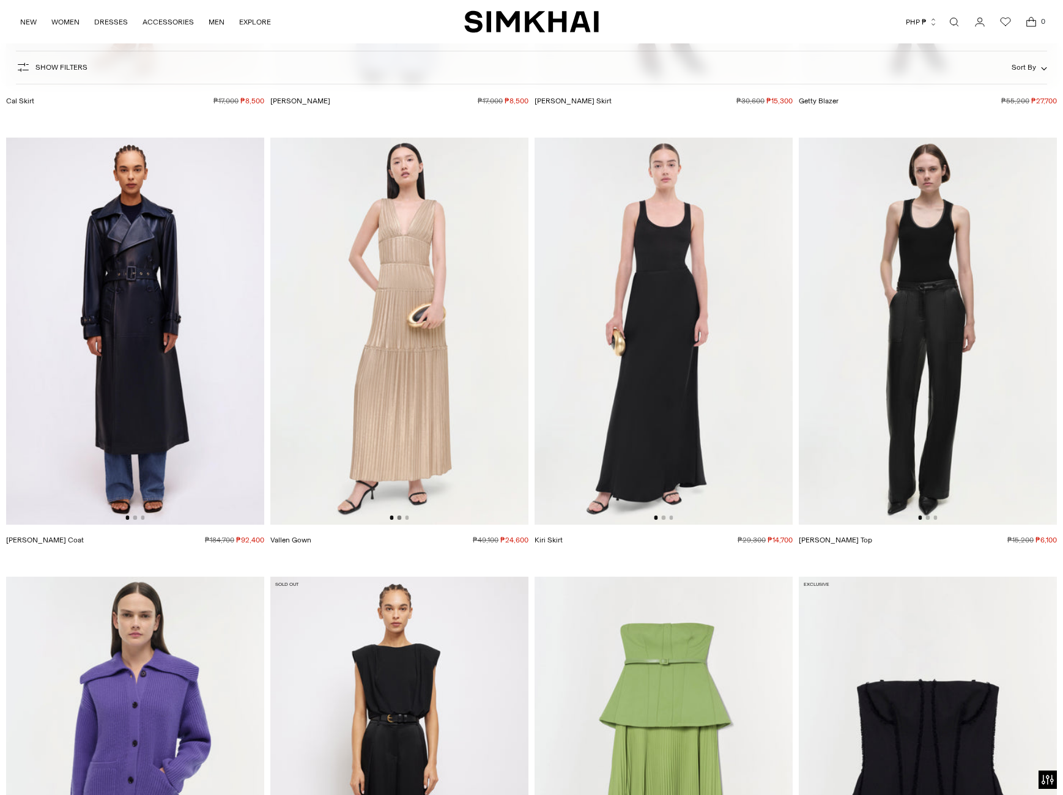
click at [401, 516] on button "Go to slide 2" at bounding box center [400, 518] width 4 height 4
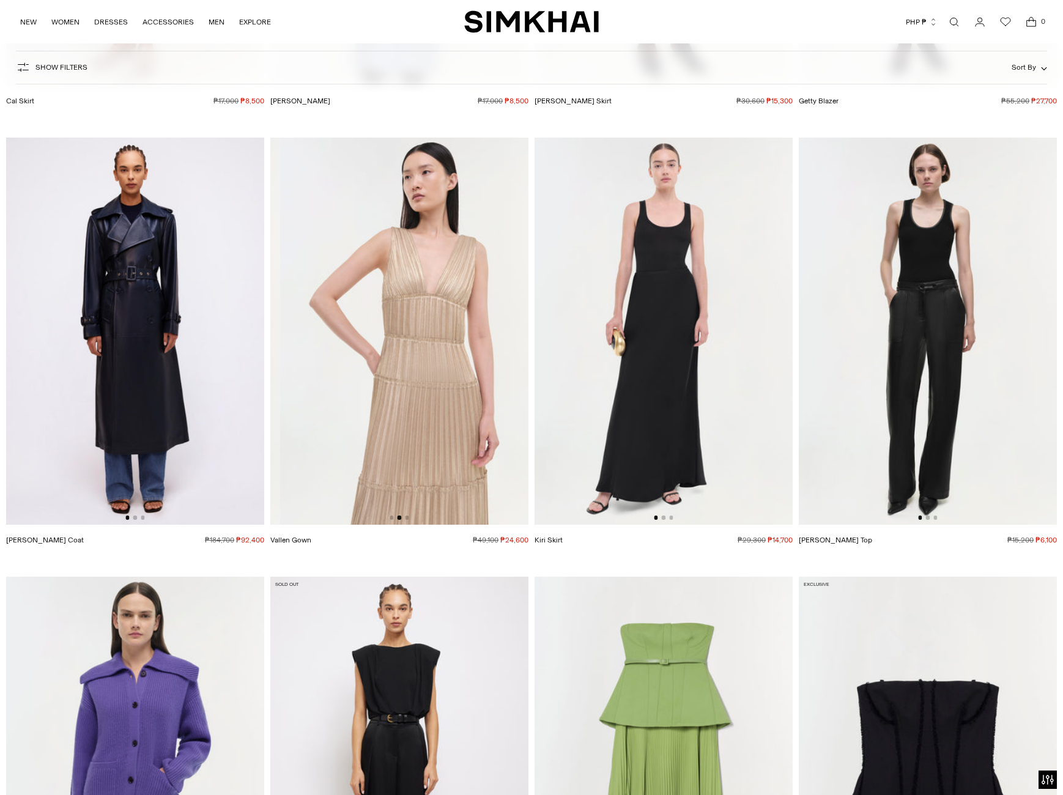
scroll to position [0, 258]
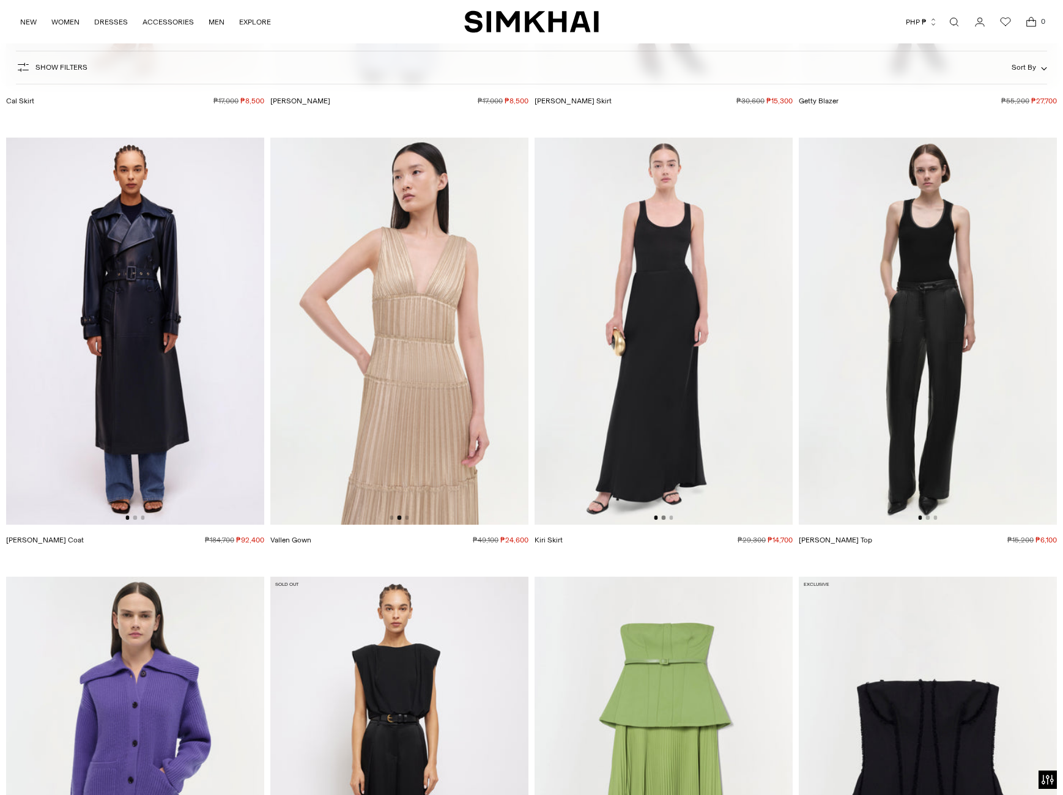
click at [663, 519] on button "Go to slide 2" at bounding box center [664, 518] width 4 height 4
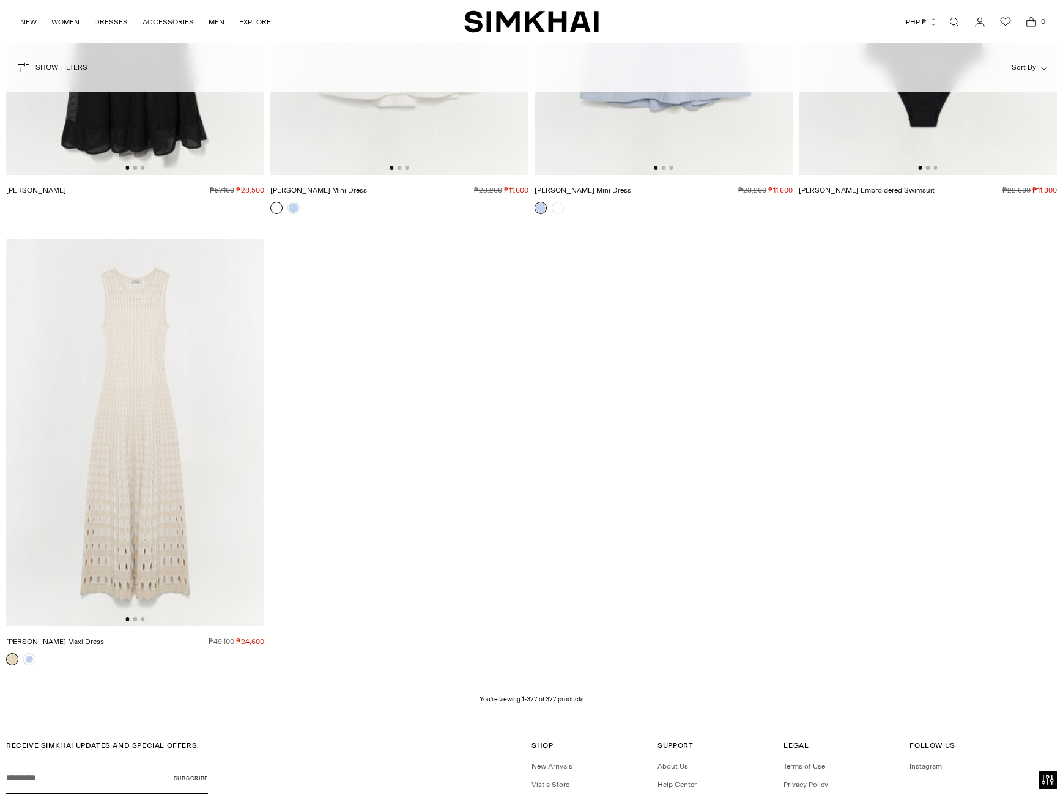
scroll to position [42030, 0]
